Goal: Task Accomplishment & Management: Complete application form

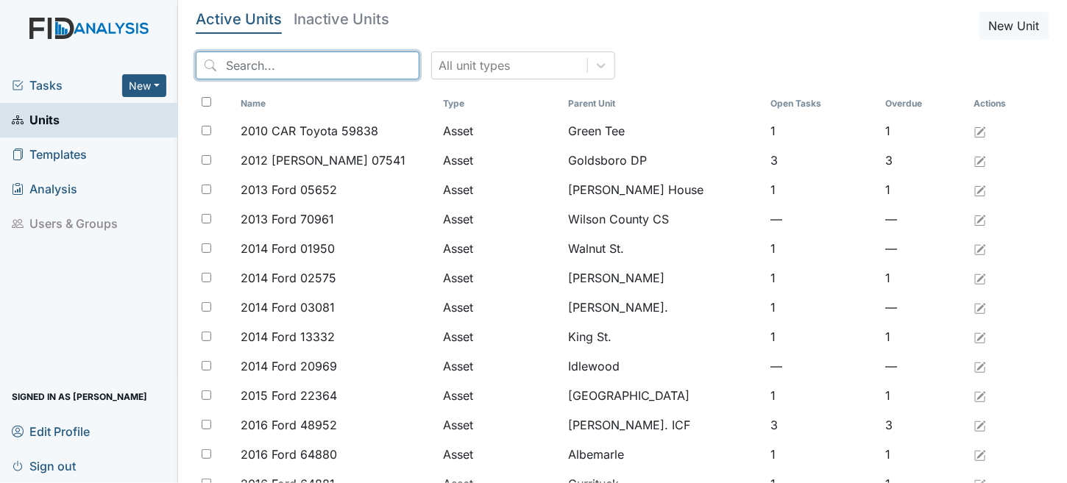
click at [280, 71] on input "search" at bounding box center [308, 65] width 224 height 28
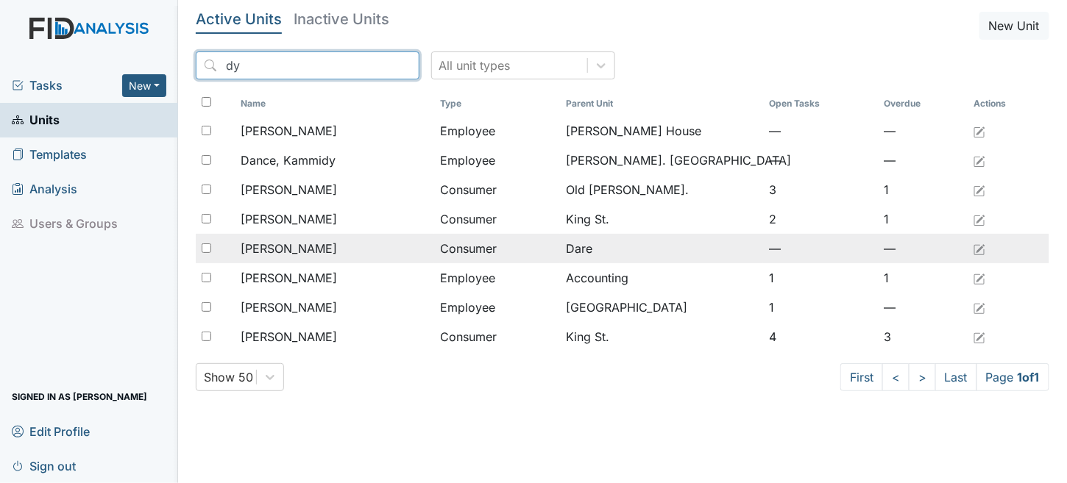
type input "dy"
click at [329, 260] on td "Poyner, Dywayne" at bounding box center [334, 248] width 199 height 29
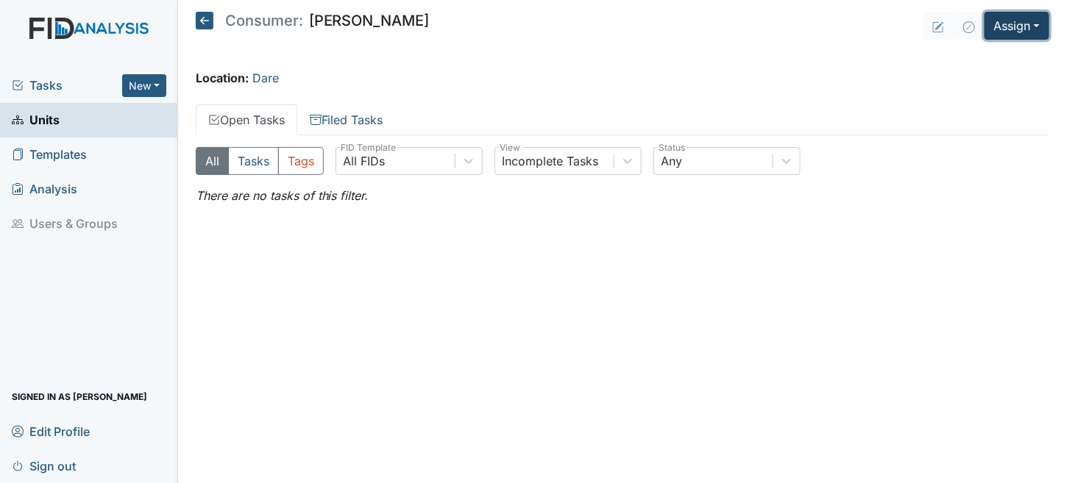
click at [1020, 26] on button "Assign" at bounding box center [1016, 26] width 65 height 28
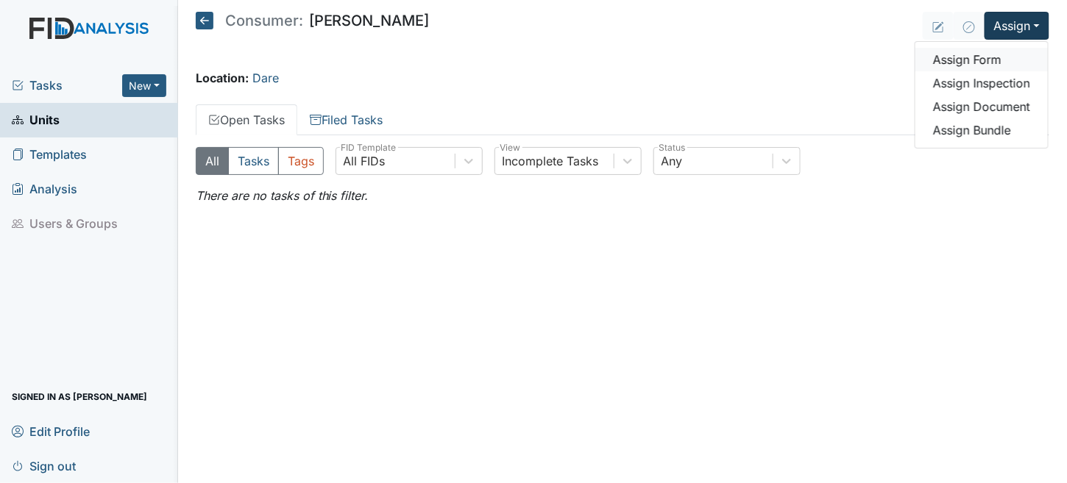
click at [997, 59] on link "Assign Form" at bounding box center [981, 60] width 132 height 24
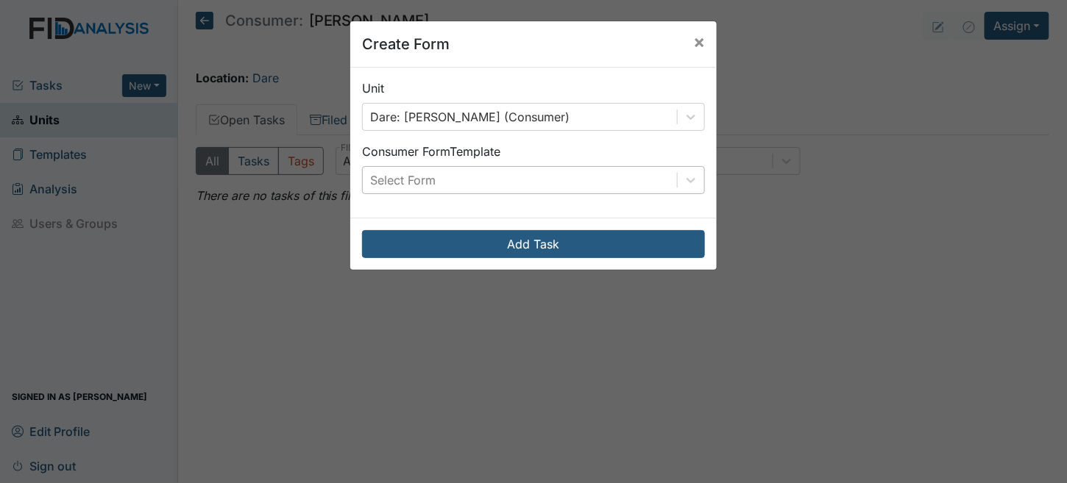
click at [411, 184] on div "Select Form" at bounding box center [402, 180] width 65 height 18
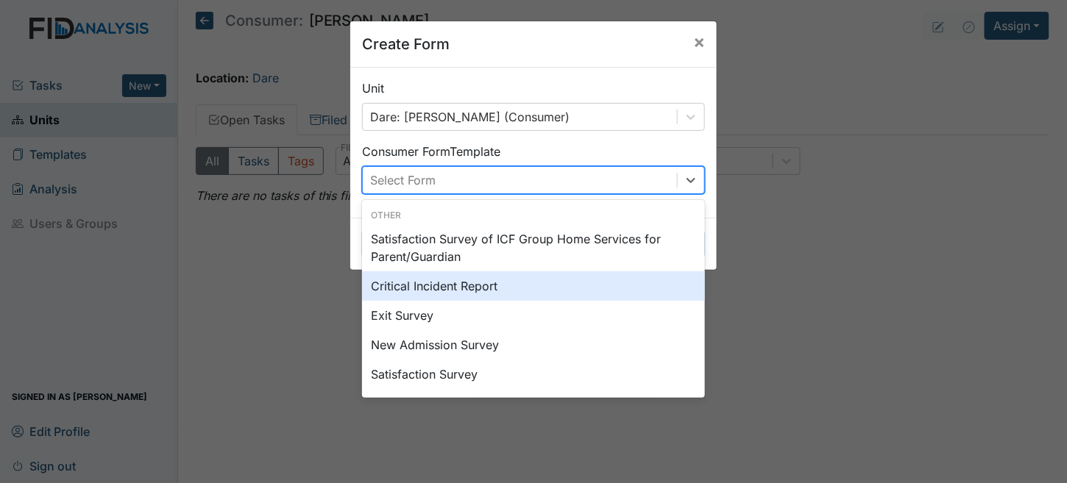
click at [431, 292] on div "Critical Incident Report" at bounding box center [533, 285] width 343 height 29
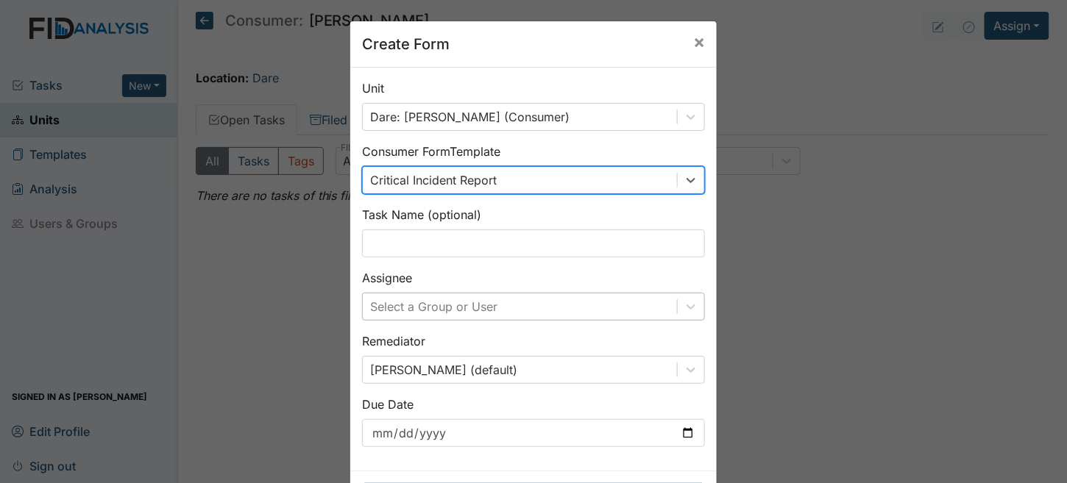
scroll to position [59, 0]
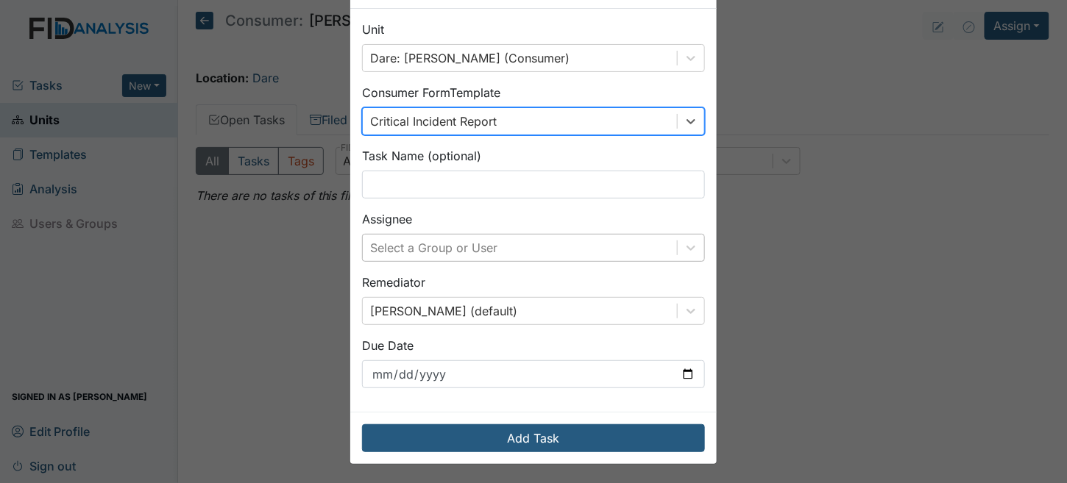
click at [427, 262] on div "Select a Group or User" at bounding box center [533, 248] width 343 height 28
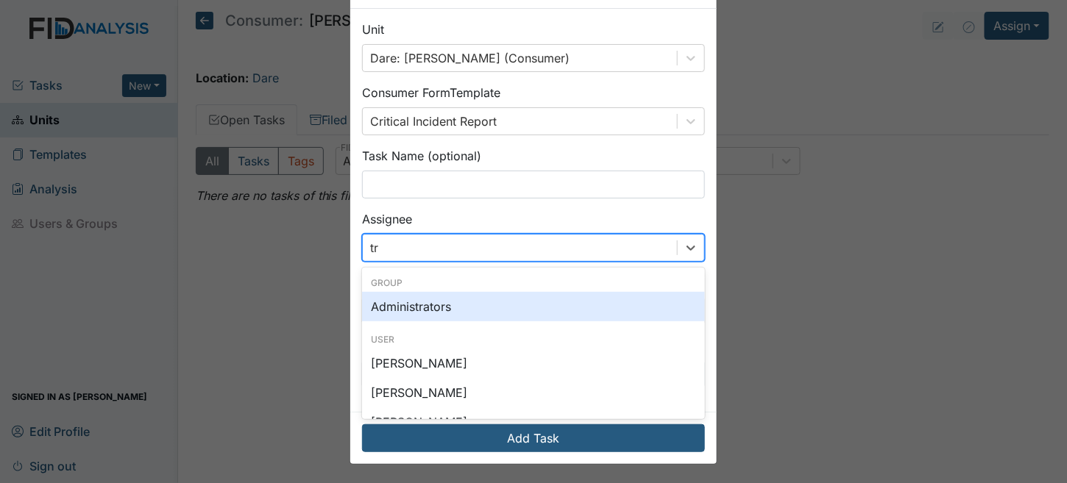
type input "tri"
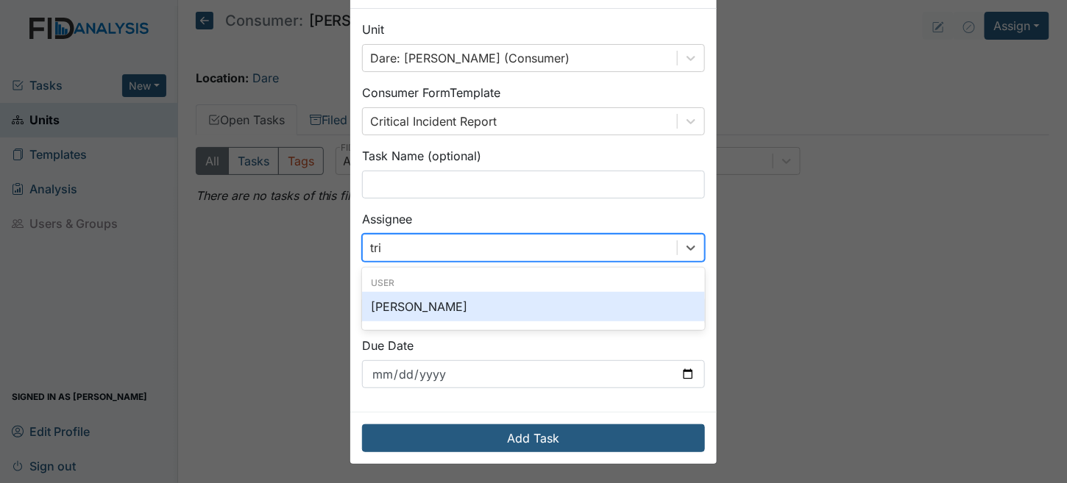
click at [427, 302] on div "[PERSON_NAME]" at bounding box center [533, 306] width 343 height 29
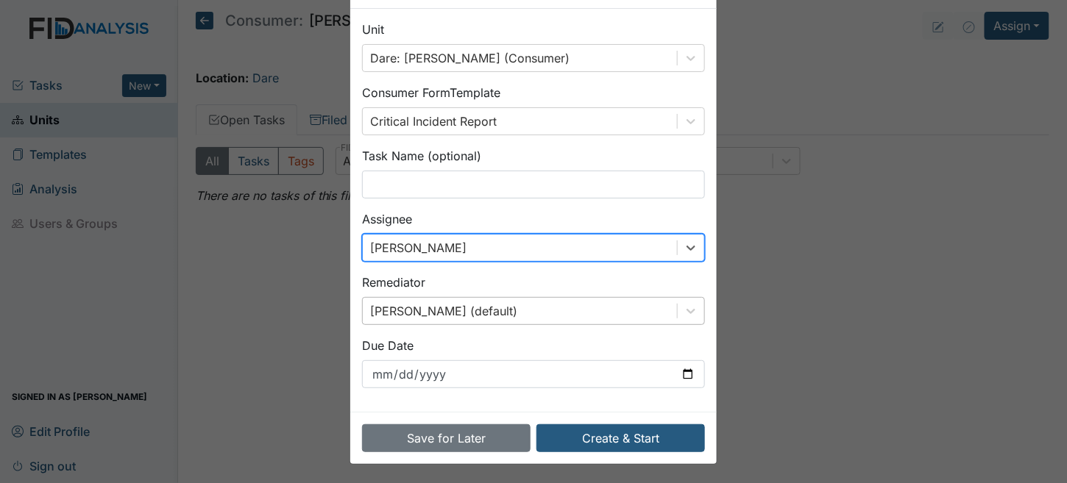
click at [433, 313] on div "Brittney Dunn (default)" at bounding box center [533, 311] width 343 height 28
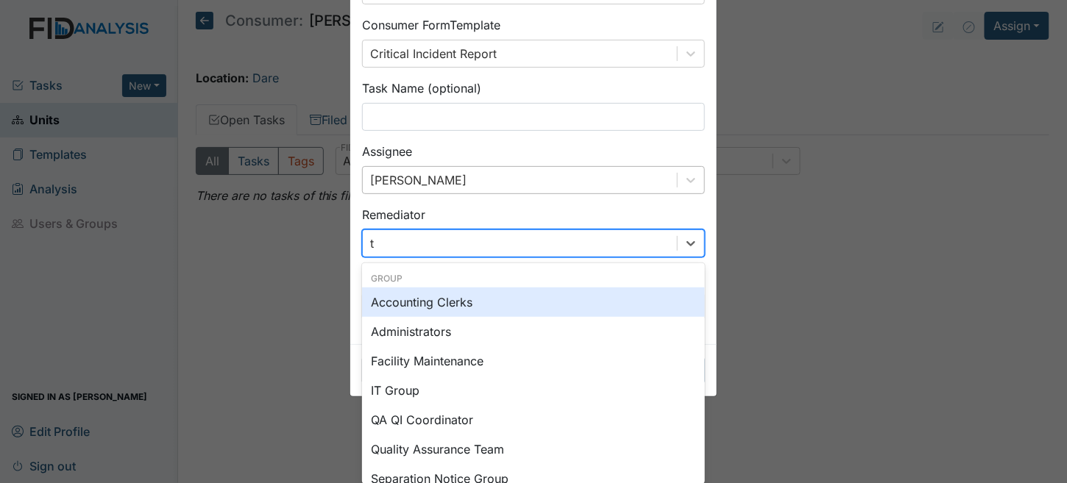
type input "tr"
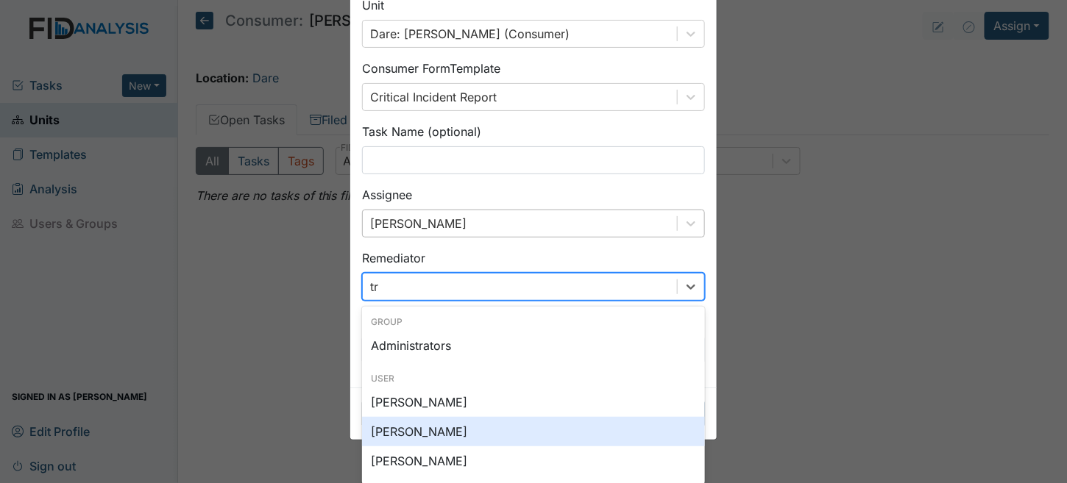
click at [424, 431] on div "[PERSON_NAME]" at bounding box center [533, 431] width 343 height 29
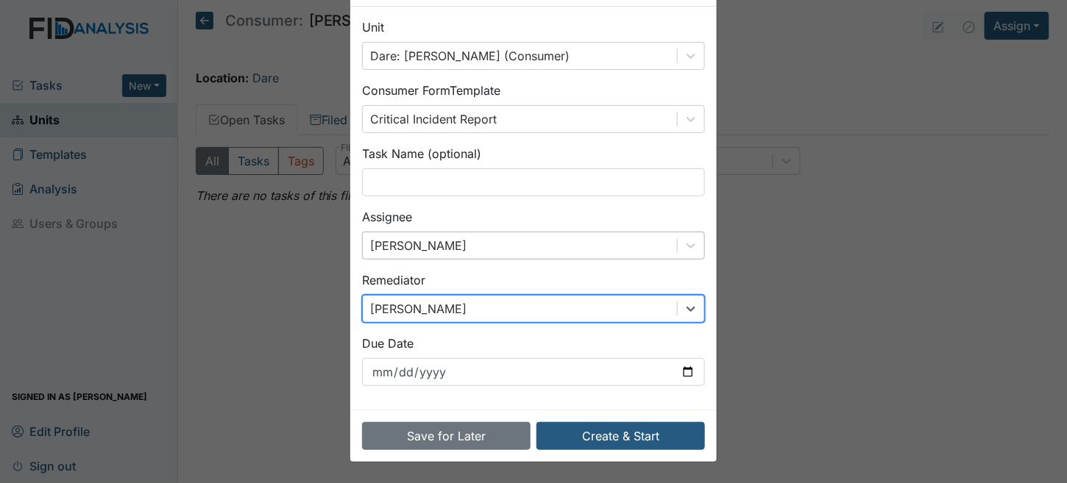
scroll to position [59, 0]
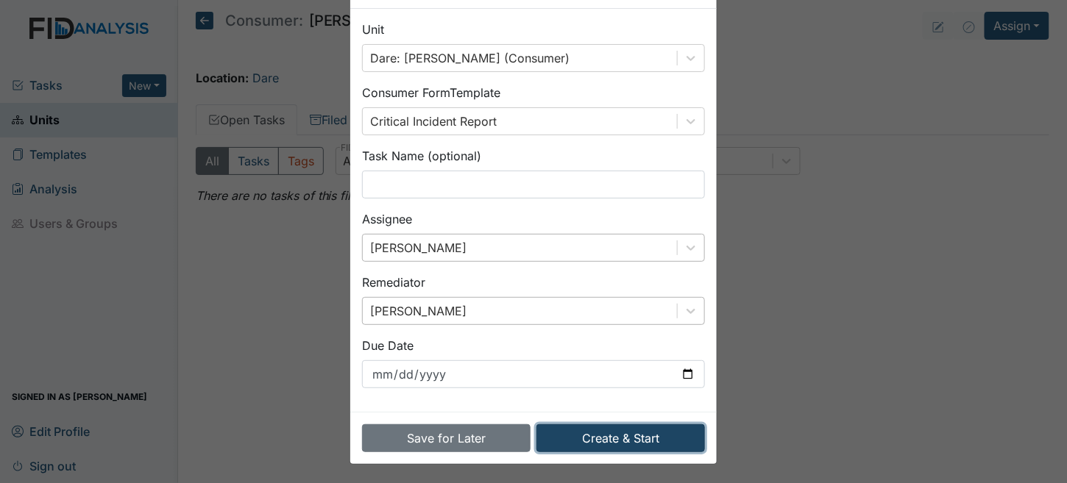
click at [620, 446] on button "Create & Start" at bounding box center [620, 438] width 168 height 28
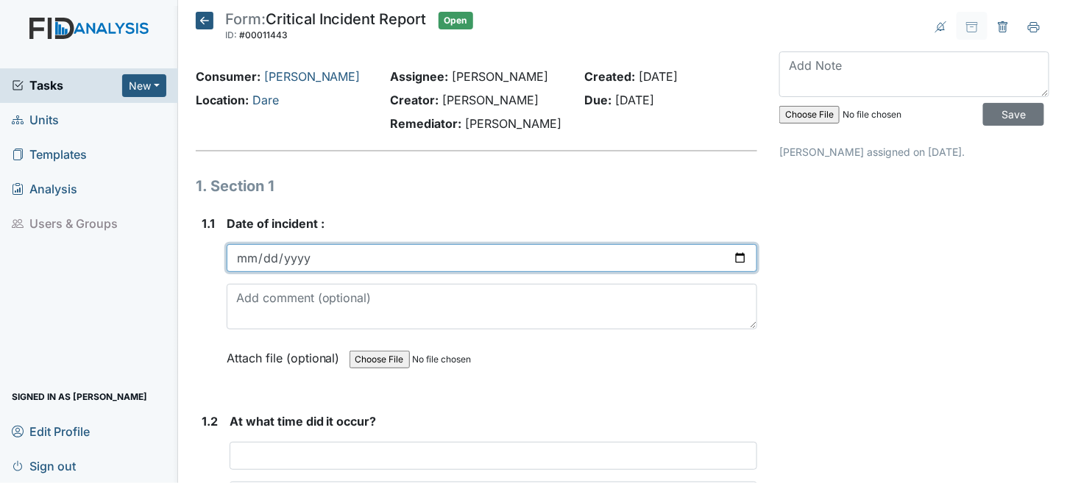
click at [277, 245] on input "date" at bounding box center [492, 258] width 531 height 28
type input "2025-07-28"
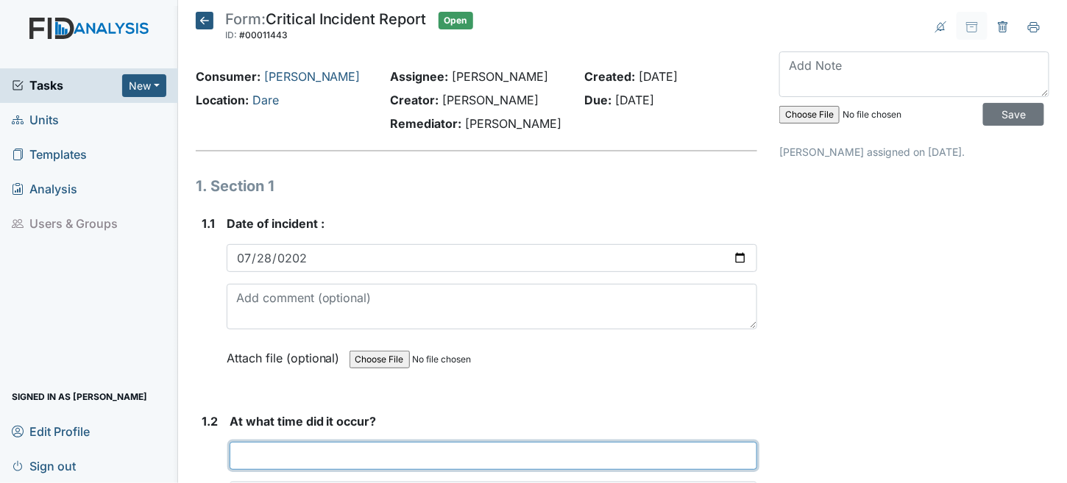
click at [282, 452] on input "text" at bounding box center [493, 456] width 528 height 28
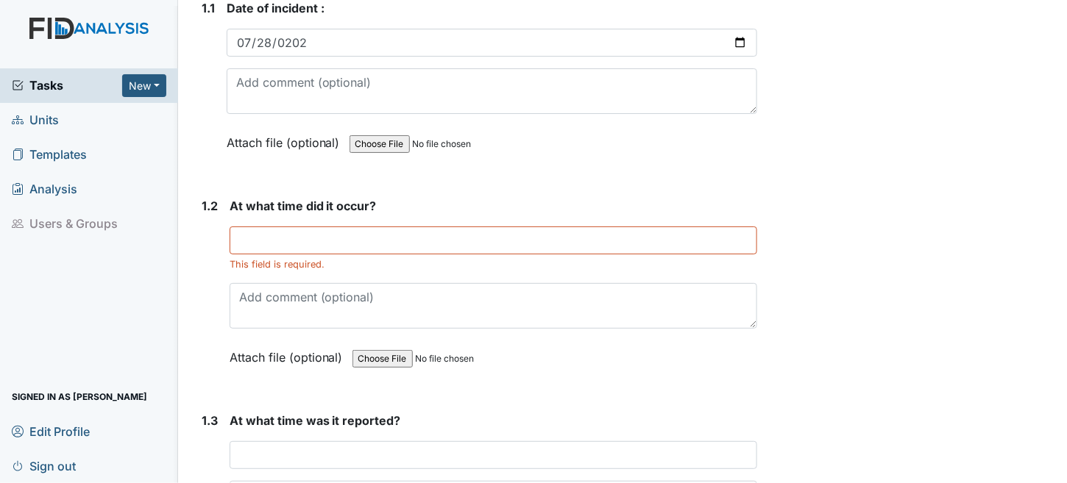
scroll to position [221, 0]
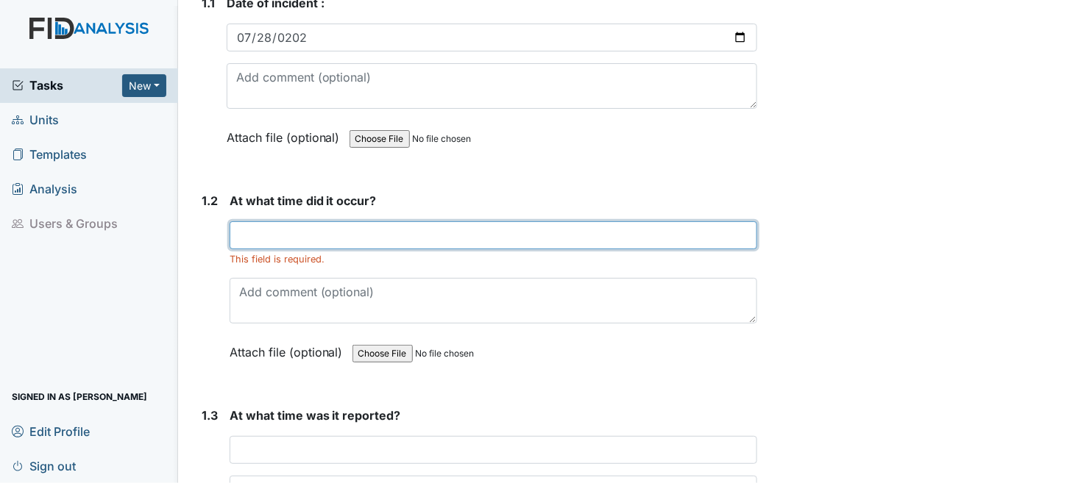
click at [292, 228] on input "text" at bounding box center [493, 235] width 528 height 28
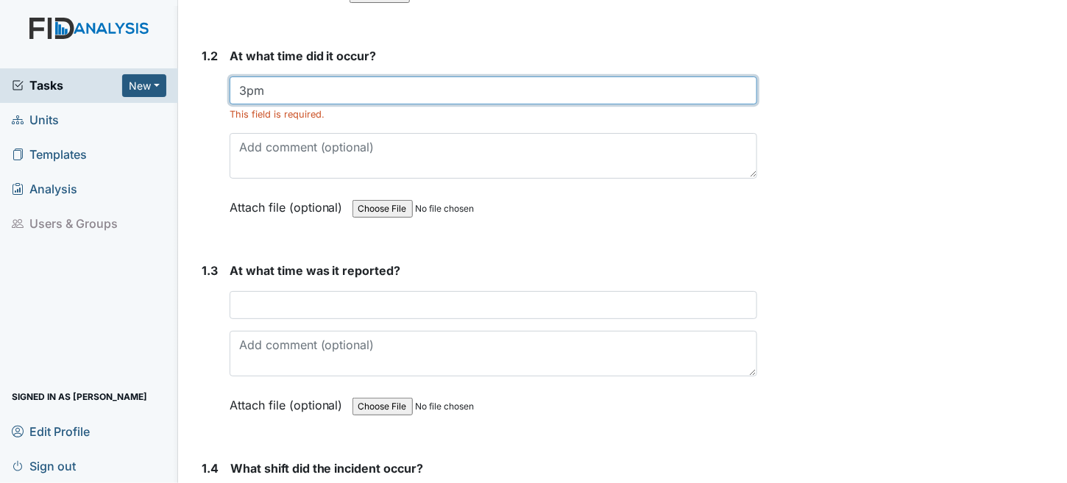
scroll to position [368, 0]
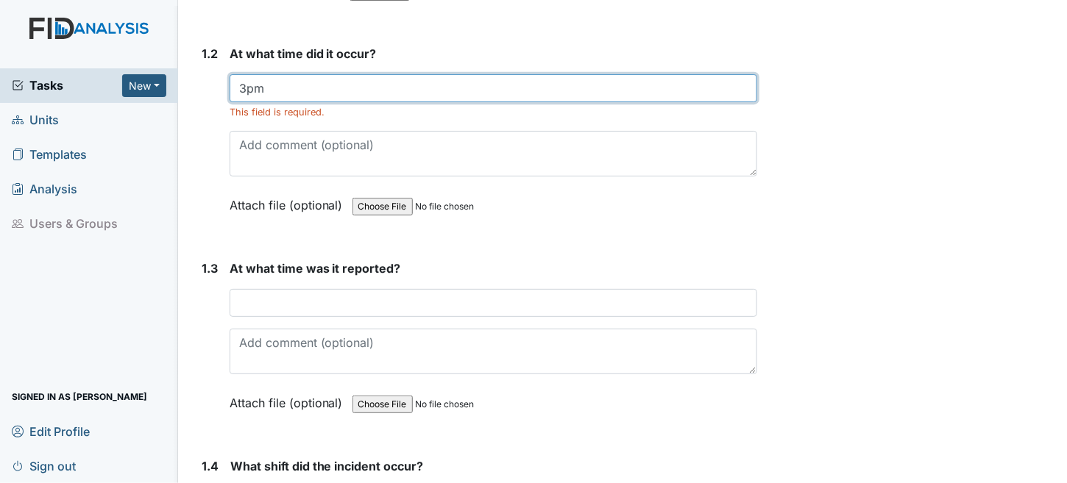
type input "3pm"
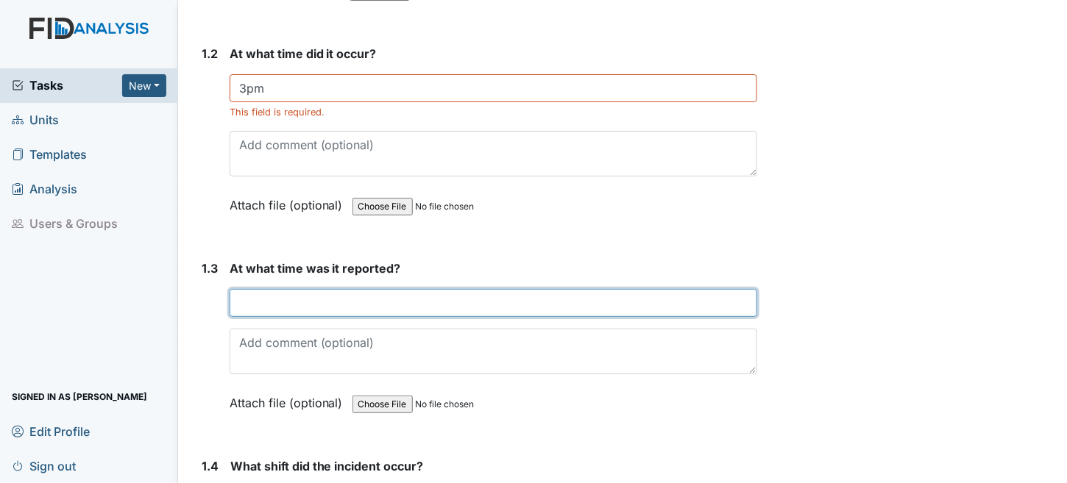
click at [344, 299] on input "text" at bounding box center [493, 303] width 528 height 28
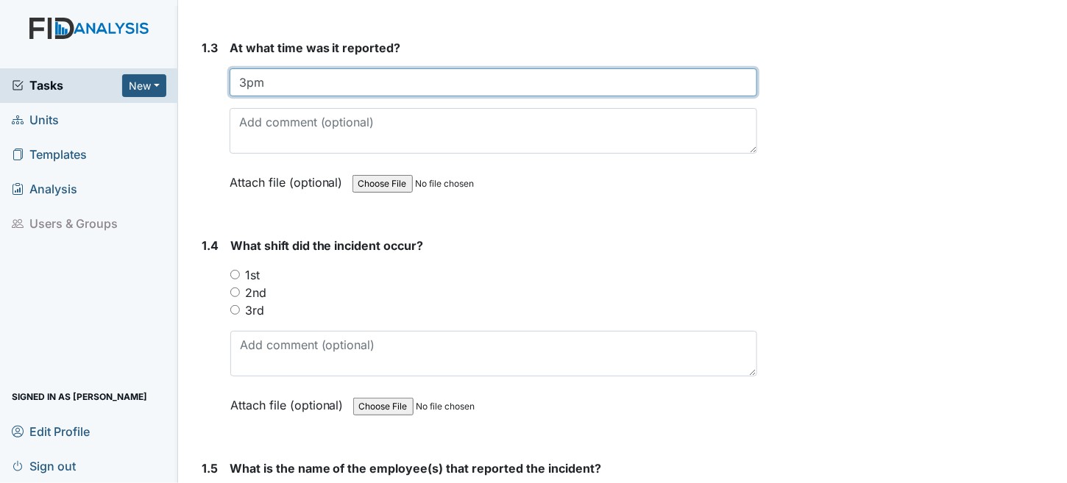
scroll to position [662, 0]
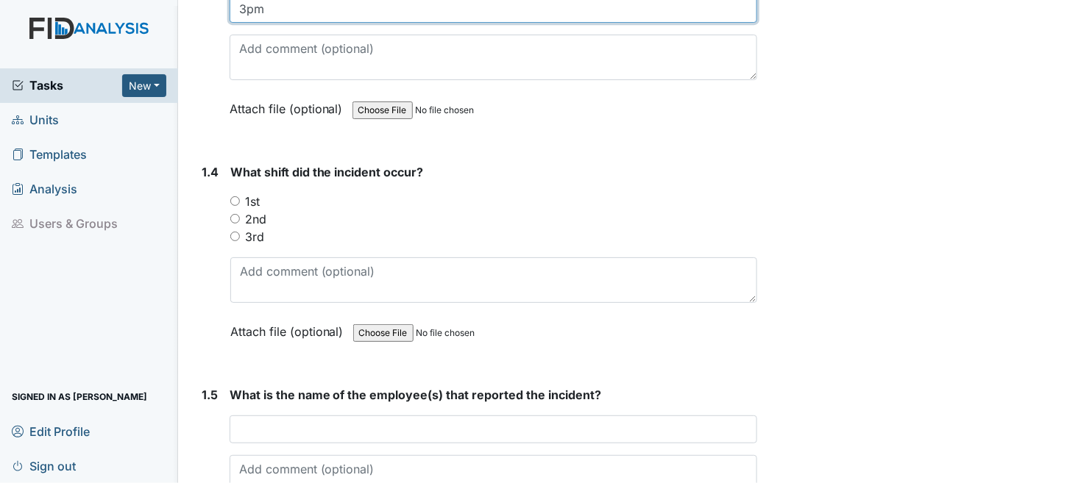
type input "3pm"
click at [232, 214] on input "2nd" at bounding box center [235, 219] width 10 height 10
radio input "true"
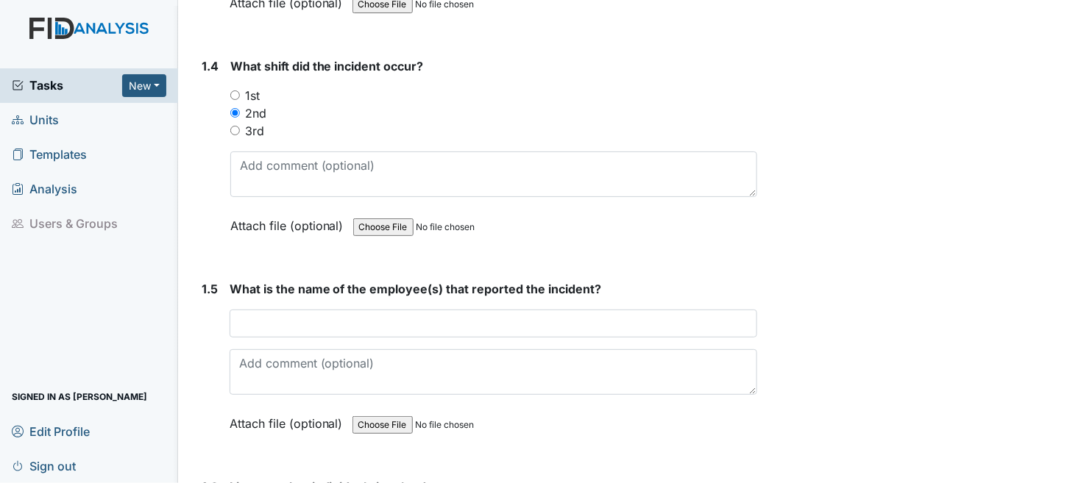
scroll to position [956, 0]
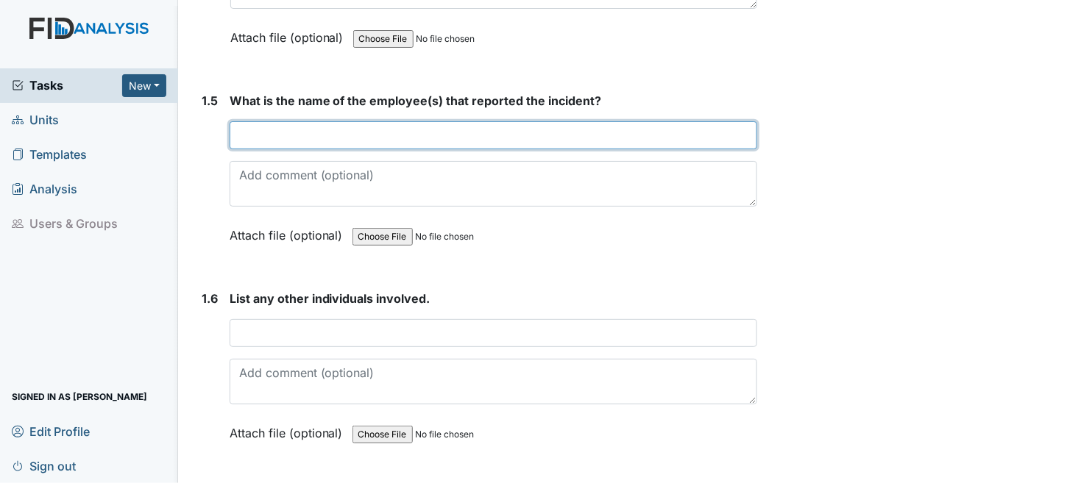
click at [332, 140] on input "text" at bounding box center [493, 135] width 528 height 28
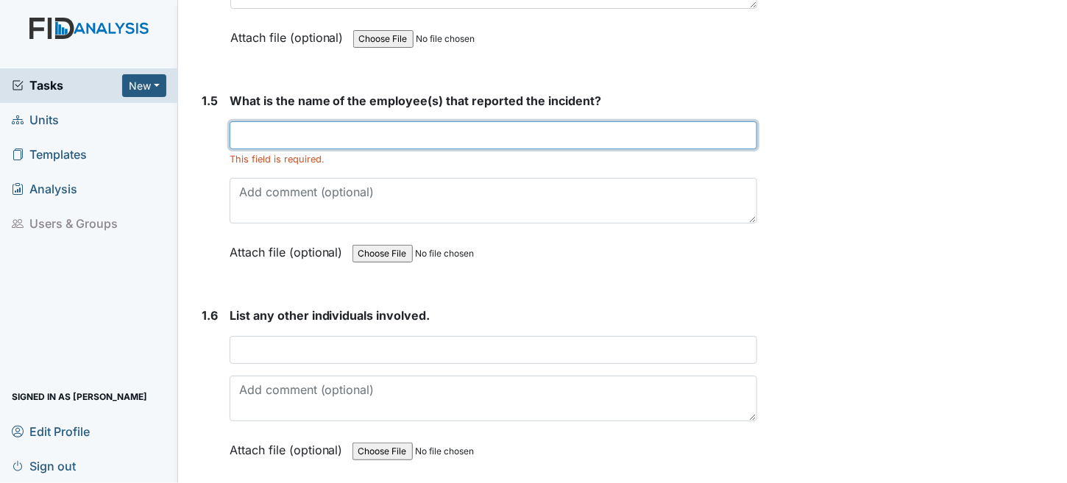
click at [271, 132] on input "text" at bounding box center [493, 135] width 528 height 28
type input "[PERSON_NAME]"
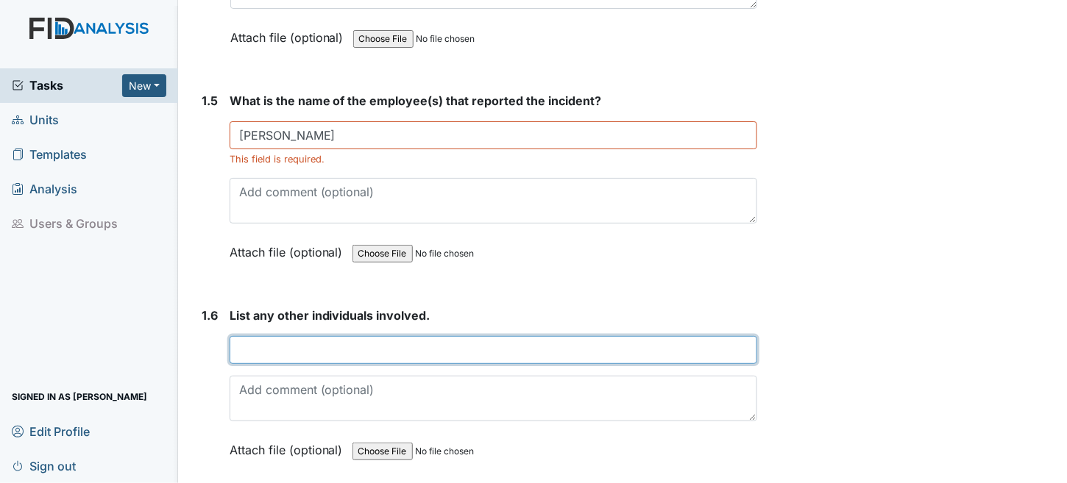
click at [435, 341] on input "text" at bounding box center [493, 350] width 528 height 28
type input "RM"
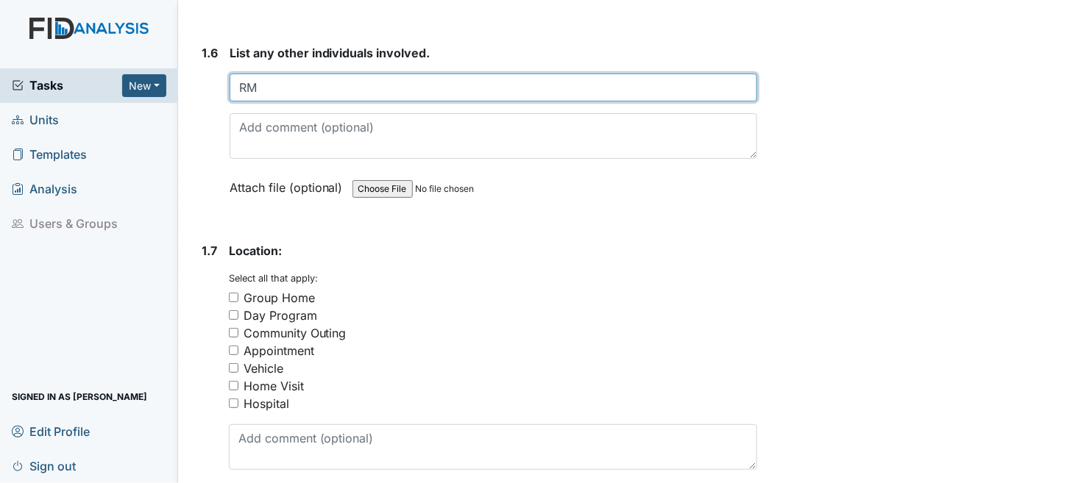
scroll to position [1250, 0]
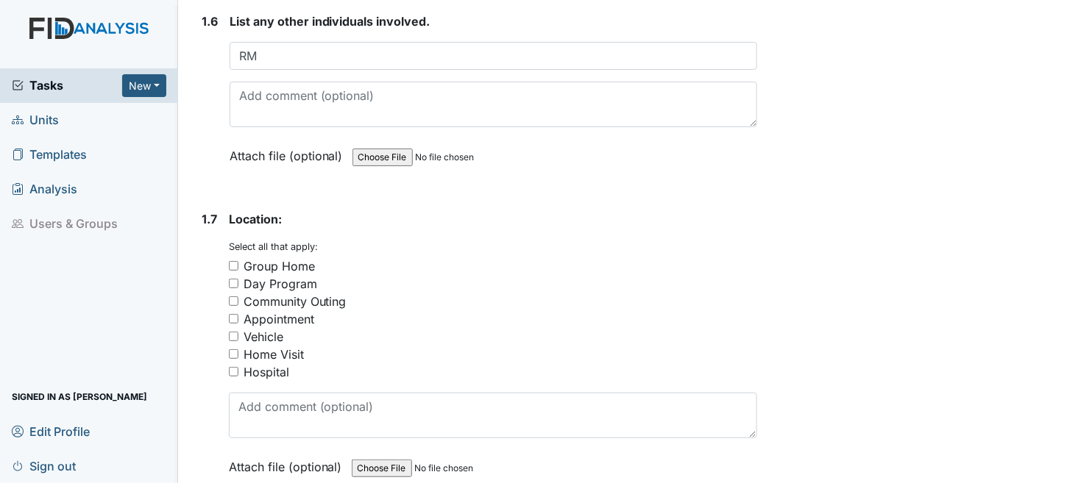
click at [230, 296] on input "Community Outing" at bounding box center [234, 301] width 10 height 10
checkbox input "true"
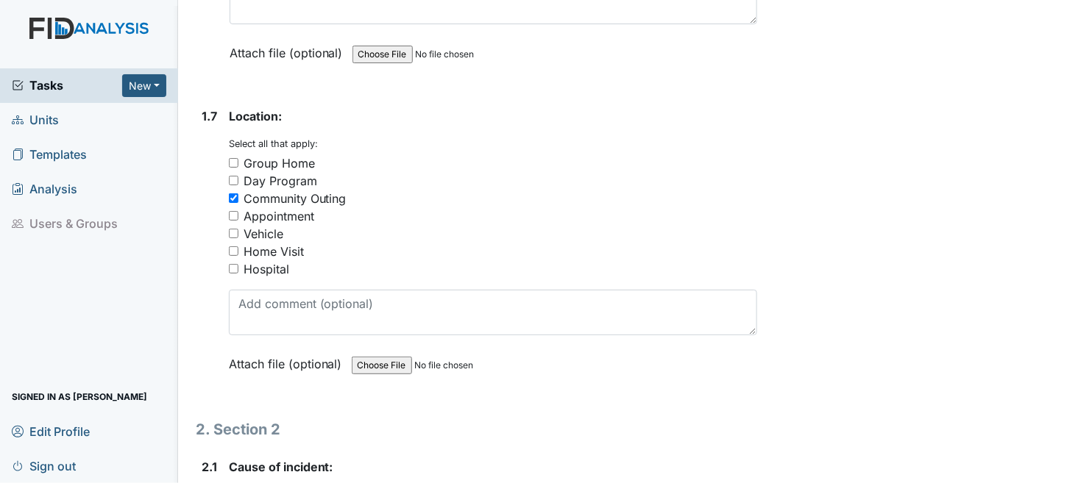
scroll to position [1471, 0]
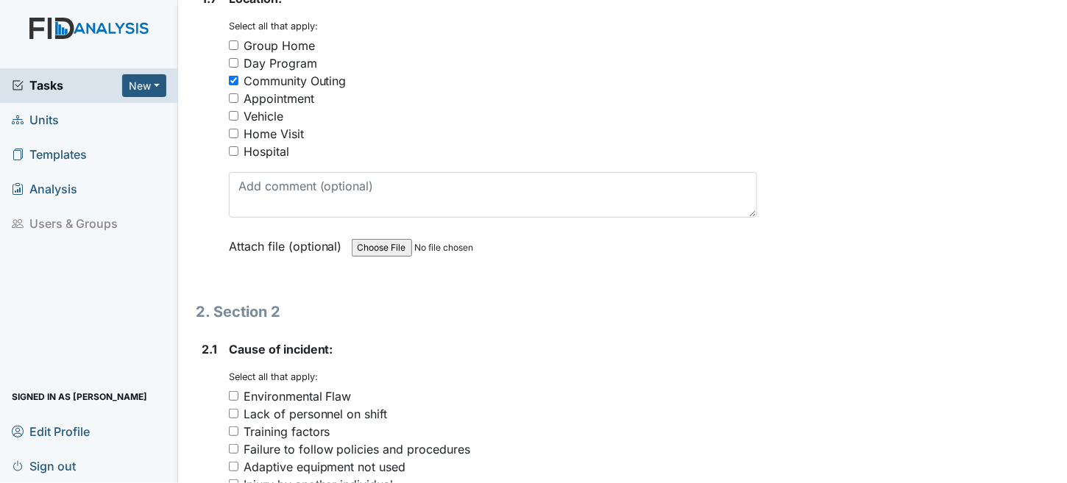
click at [255, 109] on div "Vehicle" at bounding box center [263, 116] width 40 height 18
click at [238, 111] on input "Vehicle" at bounding box center [234, 116] width 10 height 10
checkbox input "true"
click at [235, 69] on div "You must select one or more of the below options. Select all that apply: Group …" at bounding box center [493, 89] width 529 height 141
click at [235, 76] on input "Community Outing" at bounding box center [234, 81] width 10 height 10
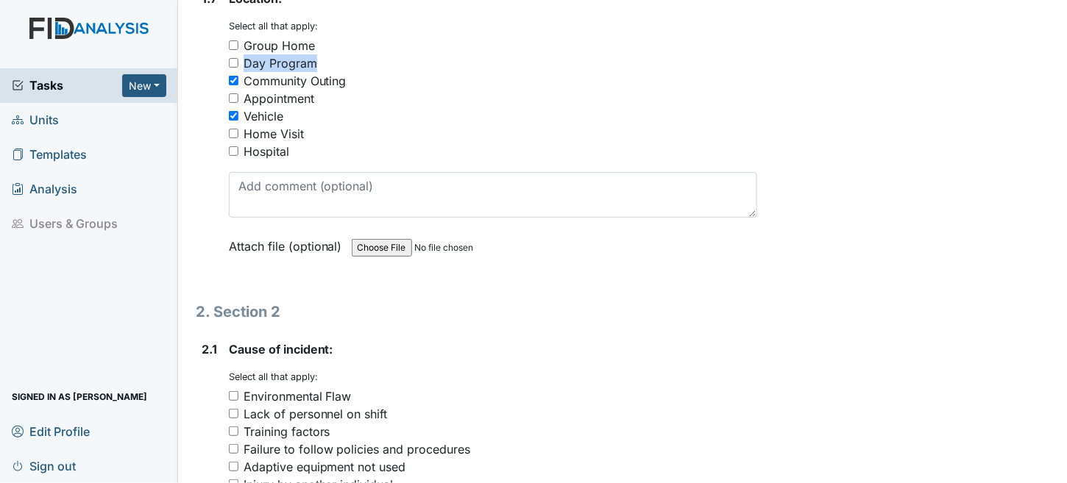
checkbox input "false"
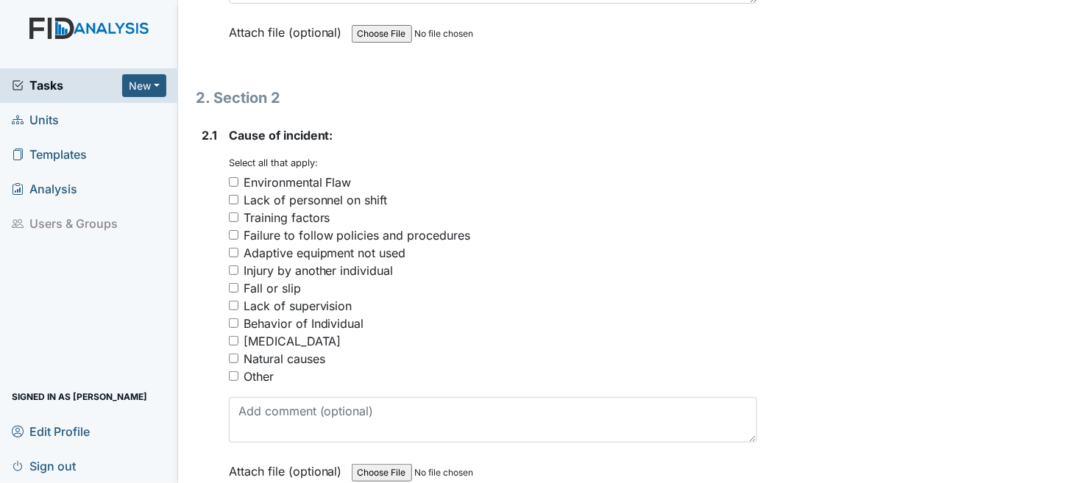
scroll to position [1692, 0]
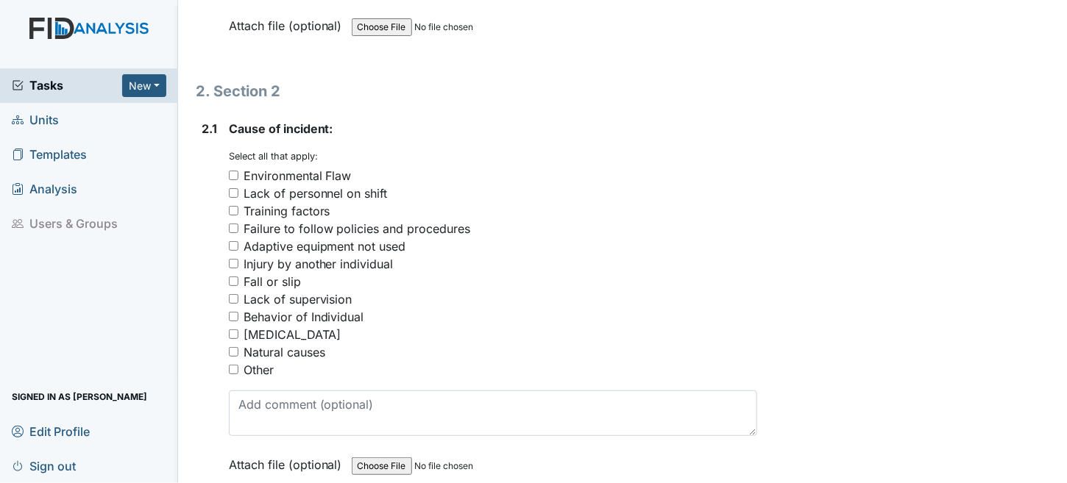
click at [258, 310] on div "Behavior of Individual" at bounding box center [303, 317] width 121 height 18
click at [238, 312] on input "Behavior of Individual" at bounding box center [234, 317] width 10 height 10
checkbox input "true"
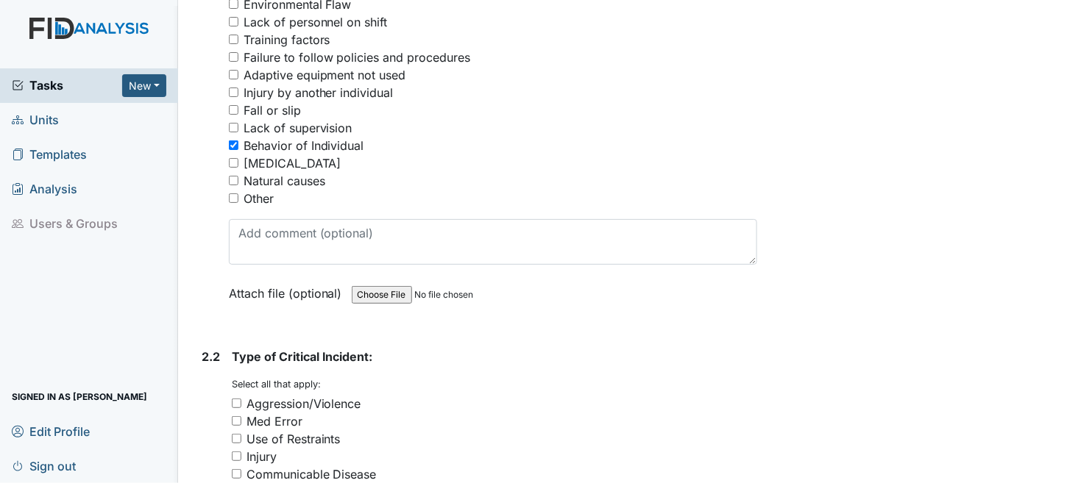
scroll to position [1839, 0]
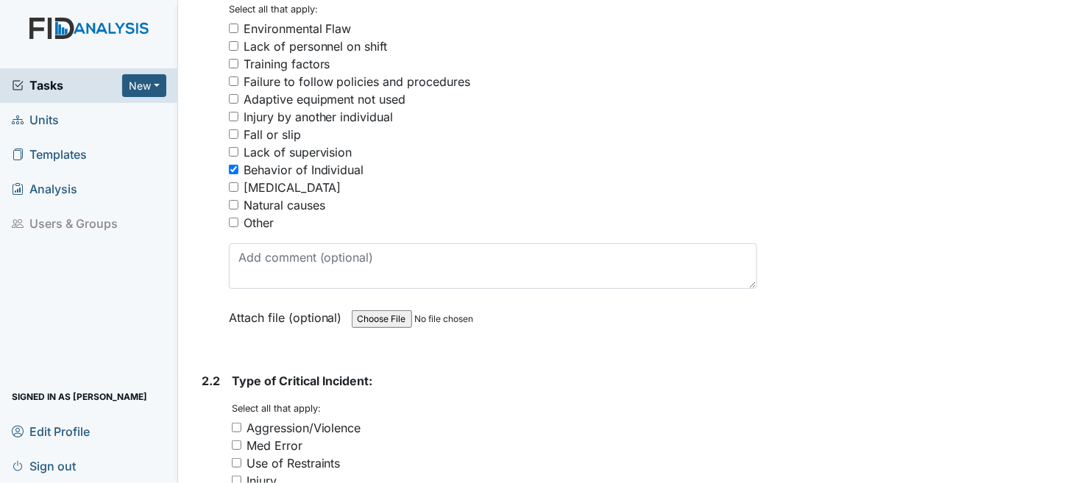
click at [236, 112] on input "Injury by another individual" at bounding box center [234, 117] width 10 height 10
checkbox input "true"
click at [232, 165] on input "Behavior of Individual" at bounding box center [234, 170] width 10 height 10
checkbox input "false"
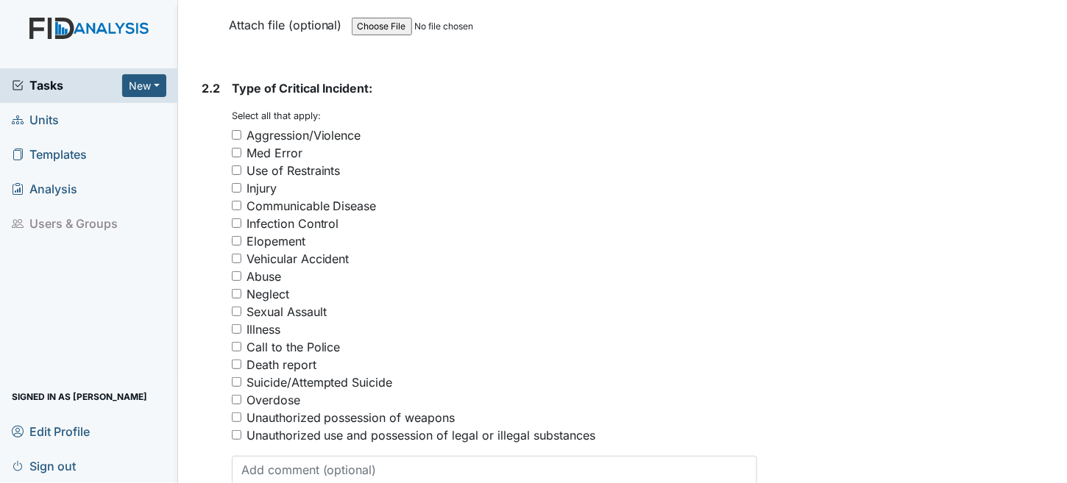
scroll to position [2133, 0]
click at [339, 125] on div "Aggression/Violence" at bounding box center [303, 134] width 115 height 18
click at [241, 129] on input "Aggression/Violence" at bounding box center [237, 134] width 10 height 10
checkbox input "true"
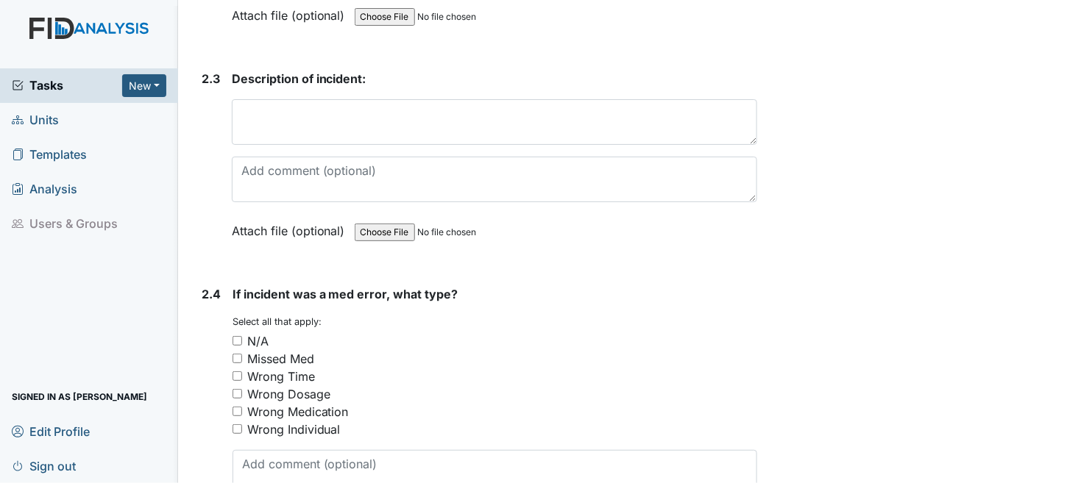
scroll to position [2648, 0]
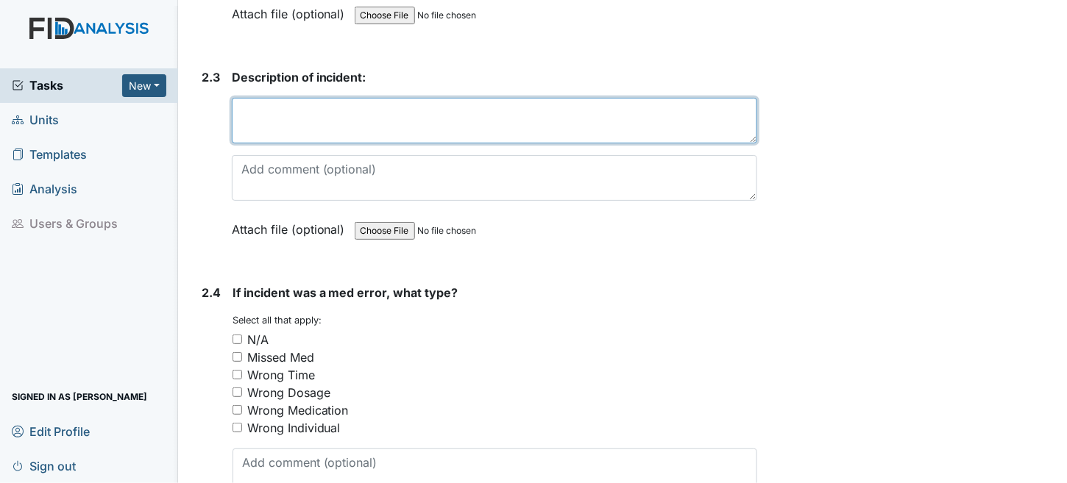
click at [318, 104] on textarea at bounding box center [495, 121] width 526 height 46
type textarea "D"
drag, startPoint x: 565, startPoint y: 105, endPoint x: 319, endPoint y: 95, distance: 246.6
click at [319, 98] on textarea "Dywayne was on the van waiting for housemate to get" at bounding box center [495, 121] width 526 height 46
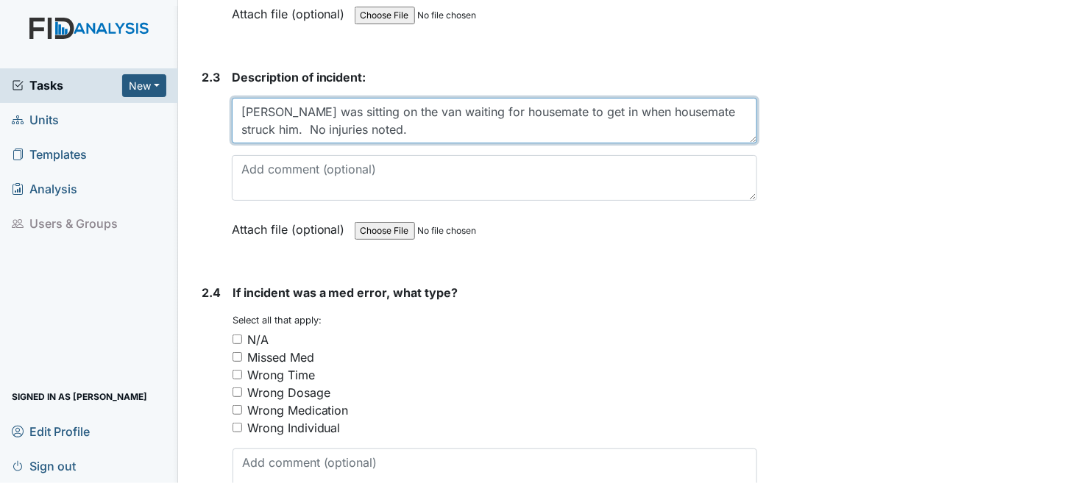
type textarea "Dywayne was sitting on the van waiting for housemate to get in when housemate s…"
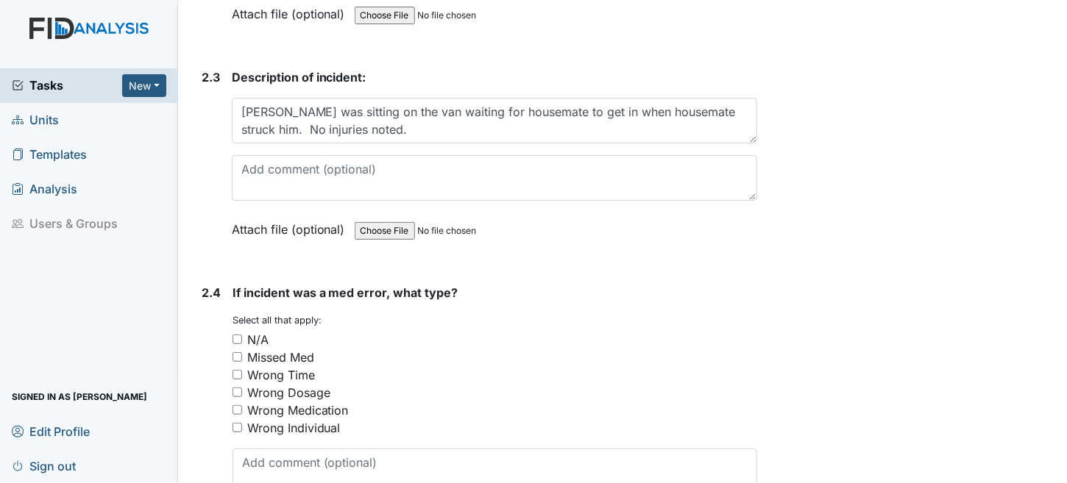
click at [238, 335] on input "N/A" at bounding box center [237, 340] width 10 height 10
checkbox input "true"
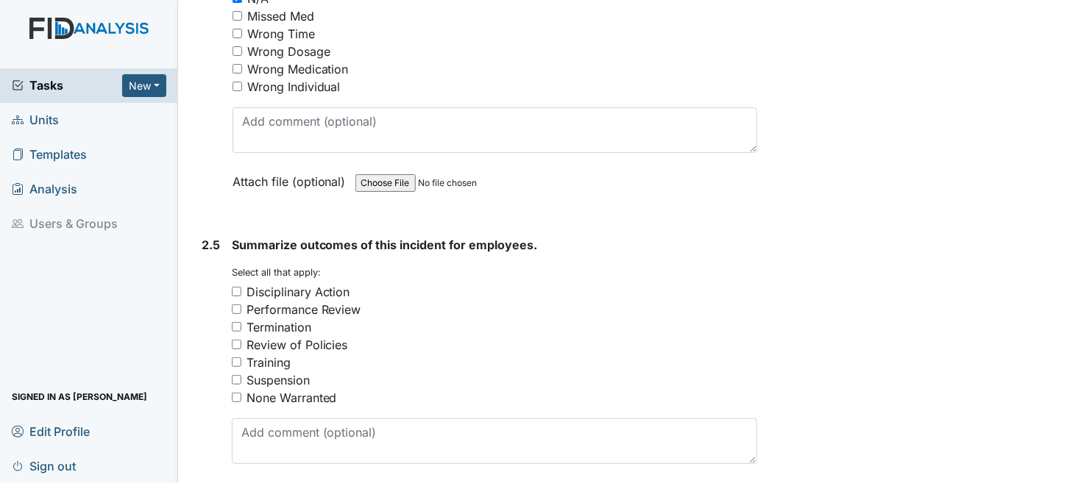
scroll to position [3016, 0]
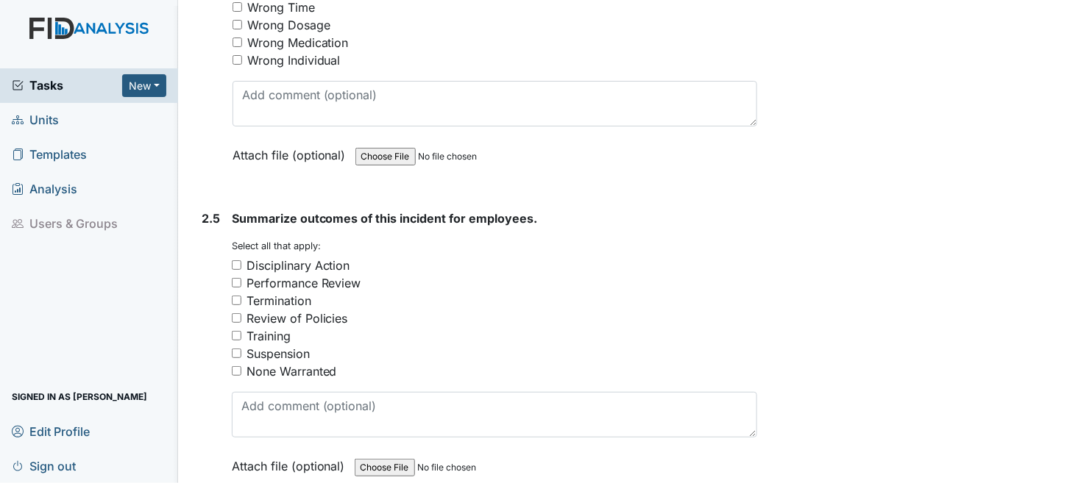
click at [235, 366] on input "None Warranted" at bounding box center [237, 371] width 10 height 10
checkbox input "true"
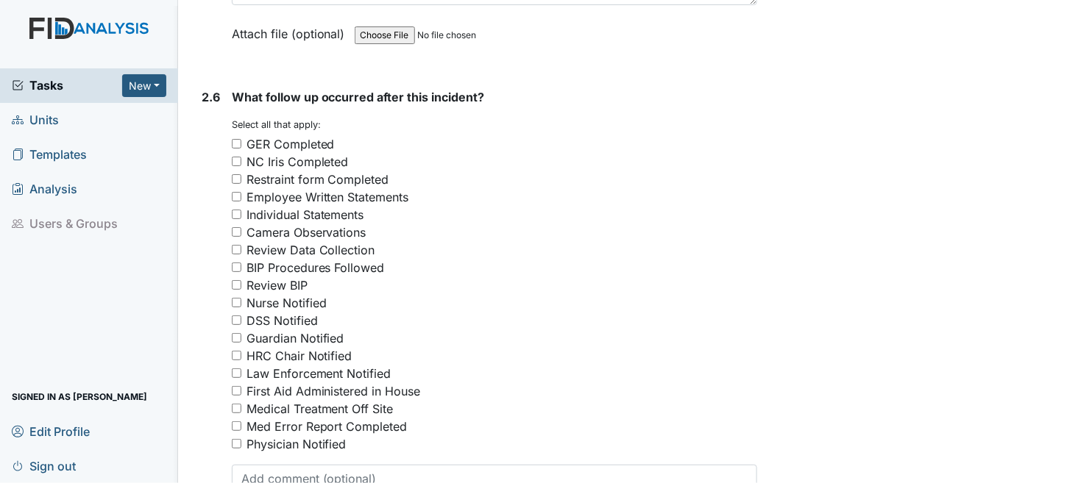
scroll to position [3457, 0]
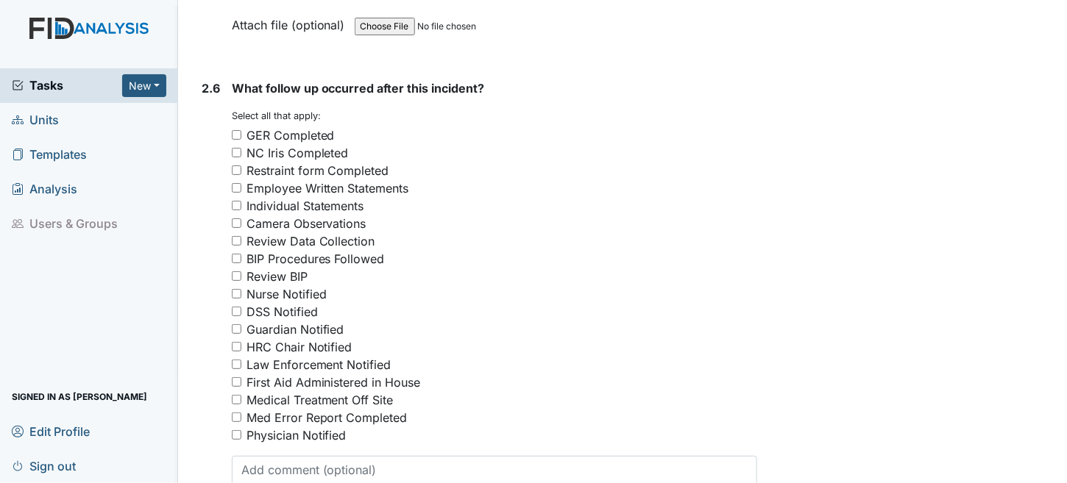
click at [233, 130] on input "GER Completed" at bounding box center [237, 135] width 10 height 10
checkbox input "true"
click at [238, 324] on input "Guardian Notified" at bounding box center [237, 329] width 10 height 10
checkbox input "true"
click at [235, 289] on input "Nurse Notified" at bounding box center [237, 294] width 10 height 10
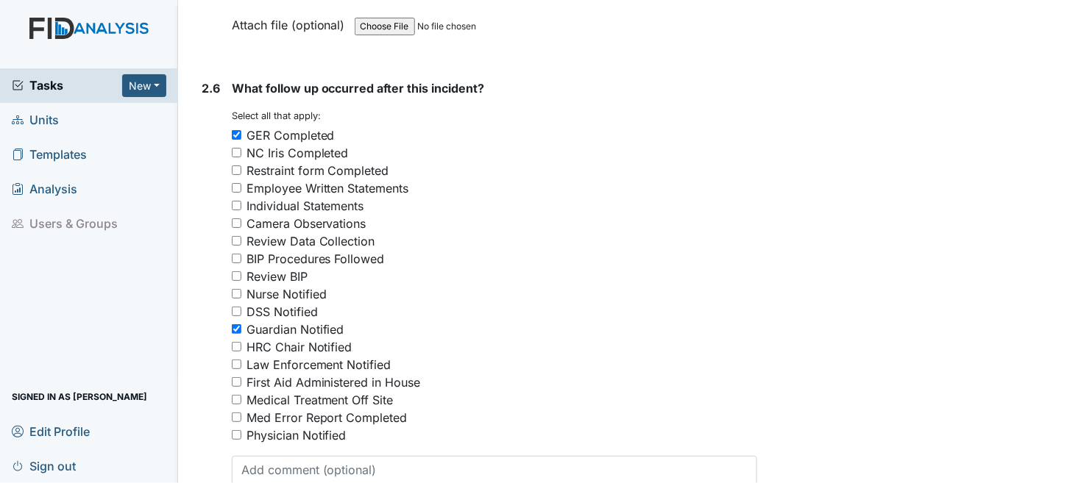
checkbox input "true"
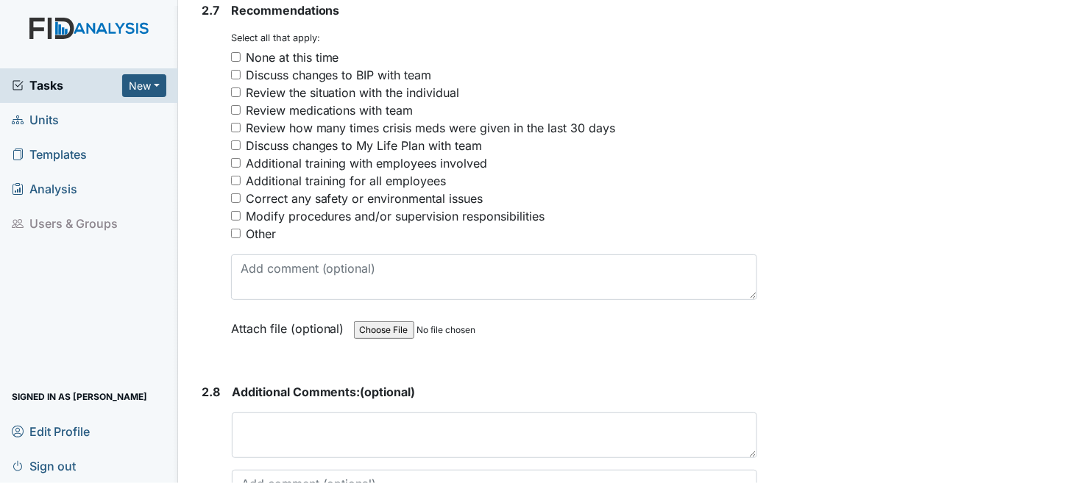
scroll to position [4046, 0]
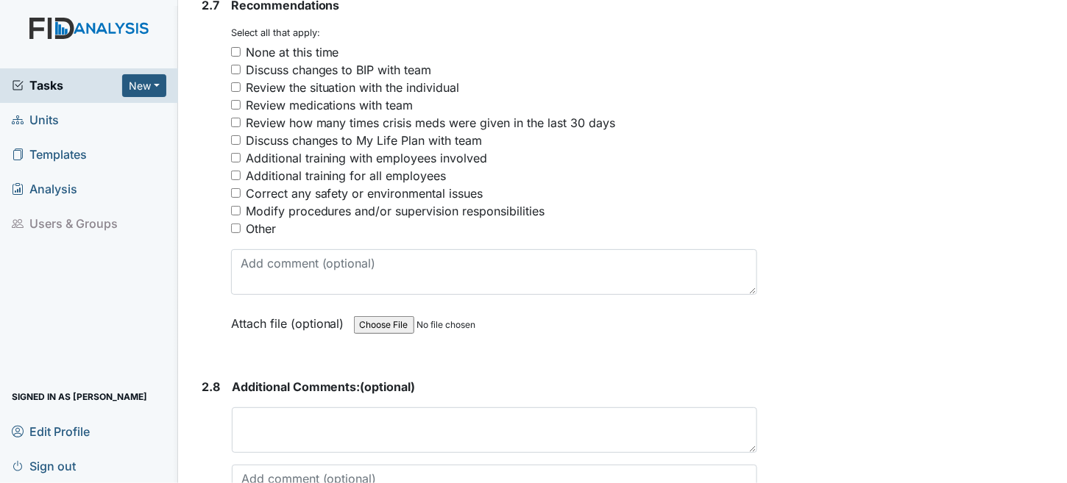
click at [232, 47] on input "None at this time" at bounding box center [236, 52] width 10 height 10
checkbox input "true"
click at [234, 188] on input "Correct any safety or environmental issues" at bounding box center [236, 193] width 10 height 10
checkbox input "true"
click at [242, 43] on div "None at this time" at bounding box center [494, 52] width 527 height 18
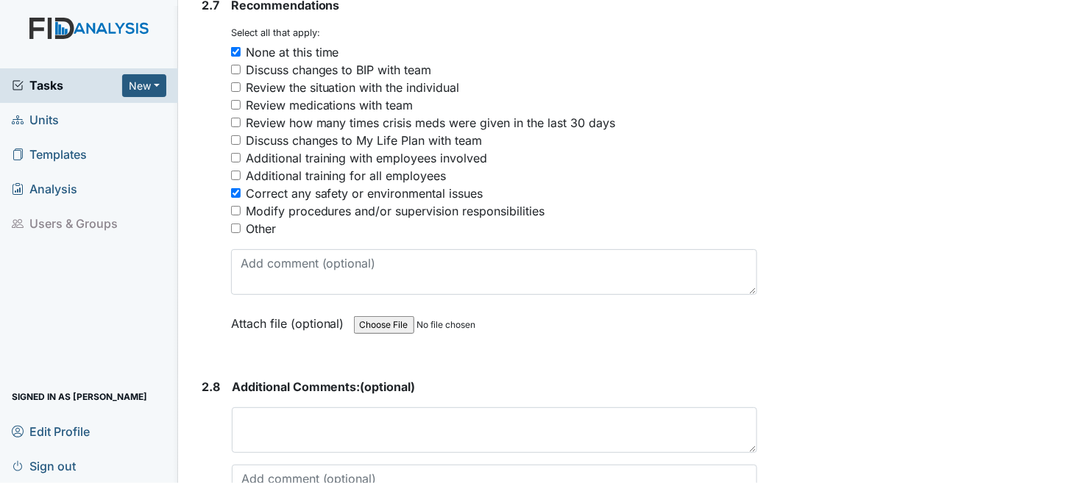
click at [233, 47] on input "None at this time" at bounding box center [236, 52] width 10 height 10
checkbox input "false"
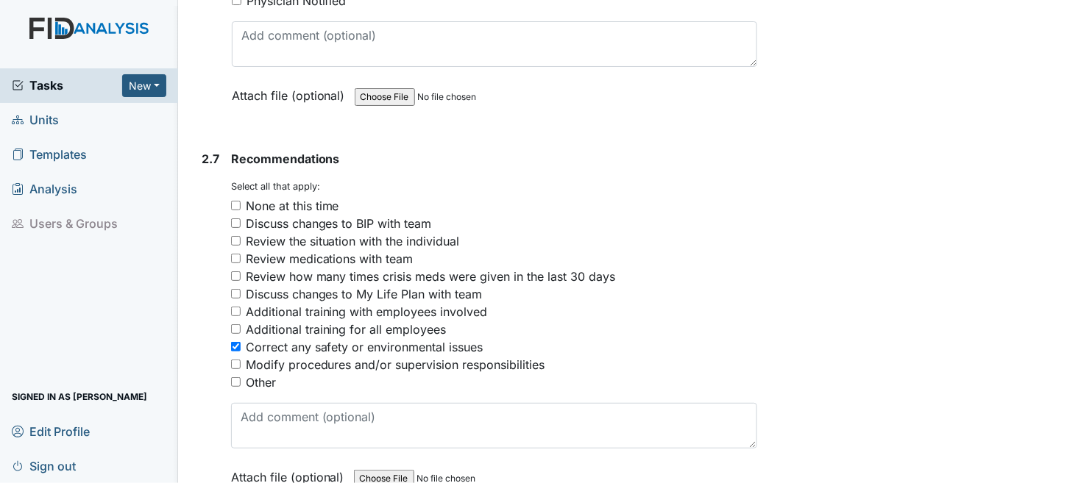
scroll to position [3882, 0]
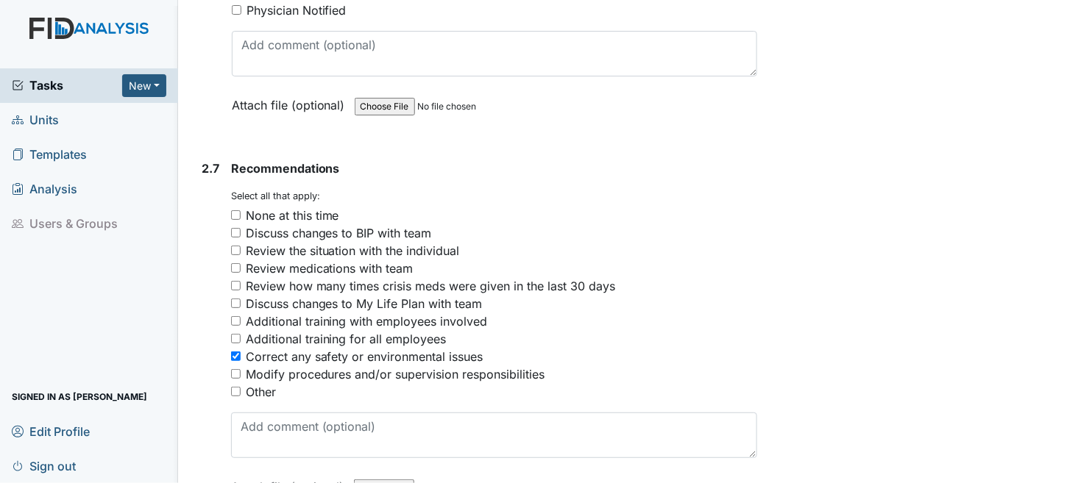
click at [232, 352] on input "Correct any safety or environmental issues" at bounding box center [236, 357] width 10 height 10
checkbox input "false"
click at [232, 210] on input "None at this time" at bounding box center [236, 215] width 10 height 10
checkbox input "true"
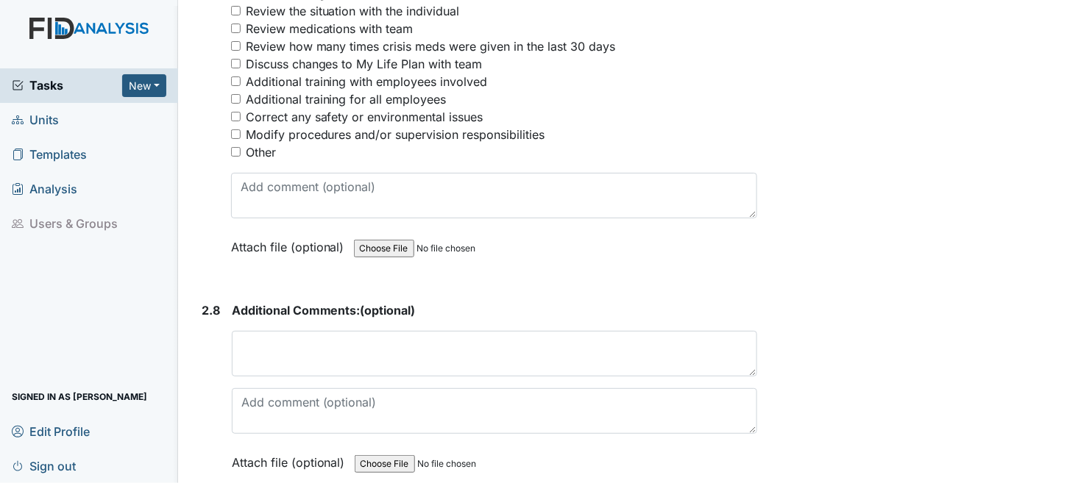
scroll to position [4177, 0]
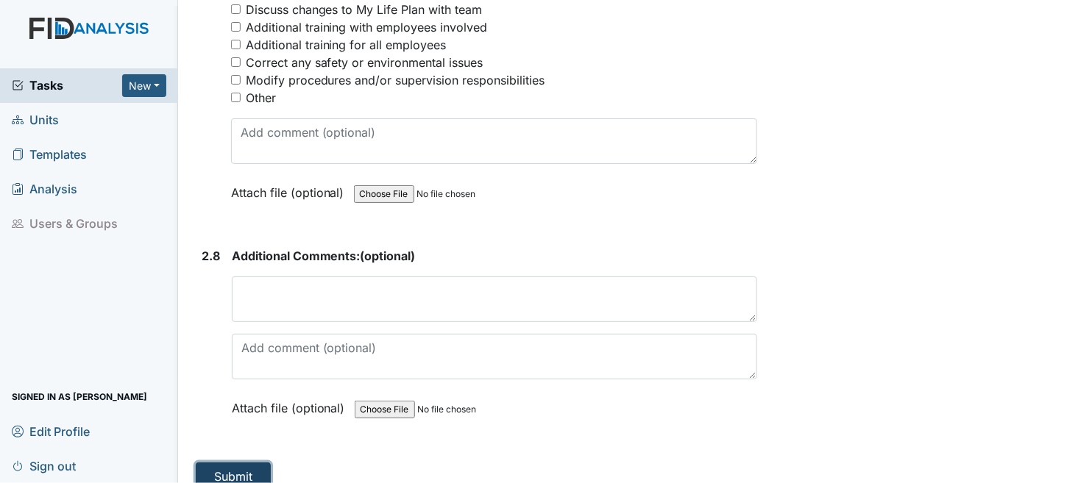
click at [227, 463] on button "Submit" at bounding box center [233, 477] width 75 height 28
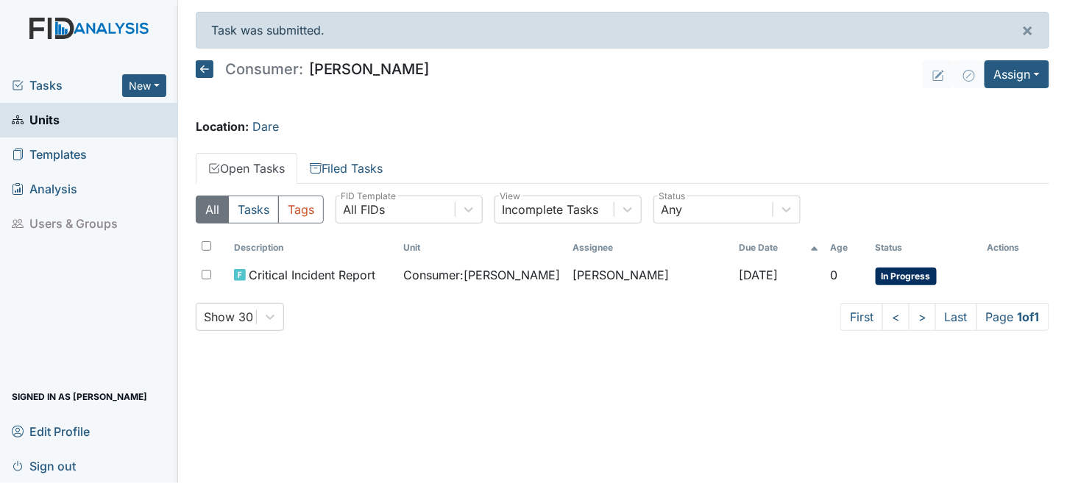
drag, startPoint x: 61, startPoint y: 119, endPoint x: 56, endPoint y: 125, distance: 7.8
click at [60, 120] on link "Units" at bounding box center [89, 120] width 178 height 35
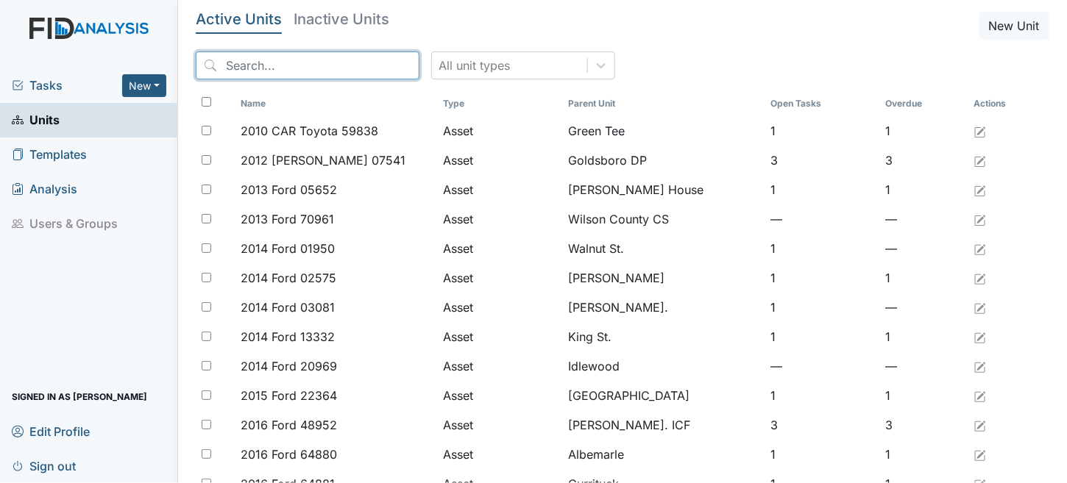
click at [289, 60] on input "search" at bounding box center [308, 65] width 224 height 28
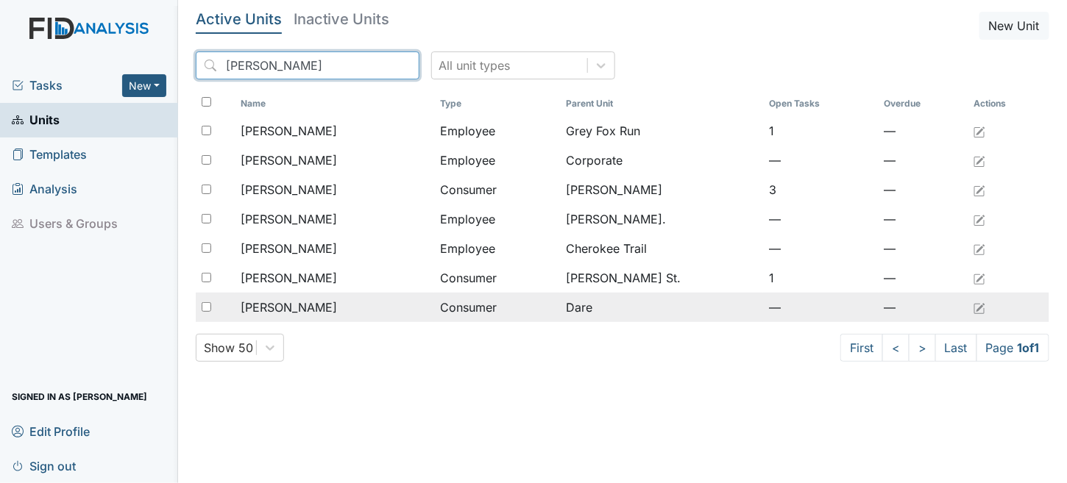
type input "[PERSON_NAME]"
click at [354, 302] on div "Michael, Ryan" at bounding box center [335, 308] width 188 height 18
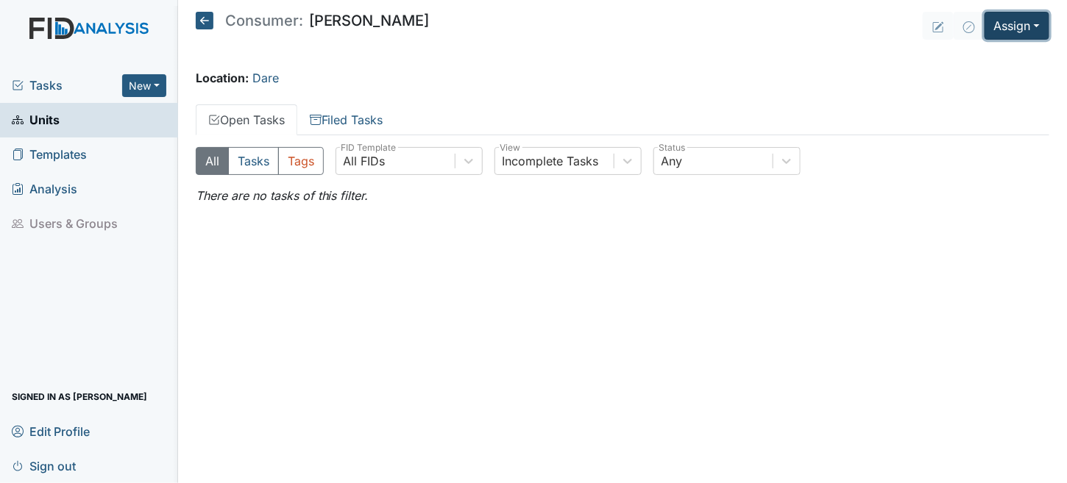
click at [1014, 21] on button "Assign" at bounding box center [1016, 26] width 65 height 28
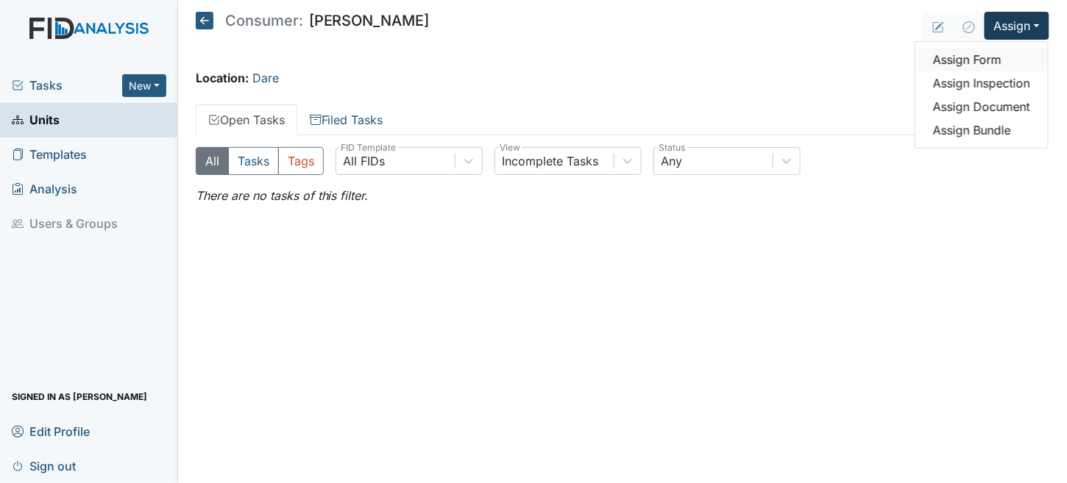
click at [999, 58] on link "Assign Form" at bounding box center [981, 60] width 132 height 24
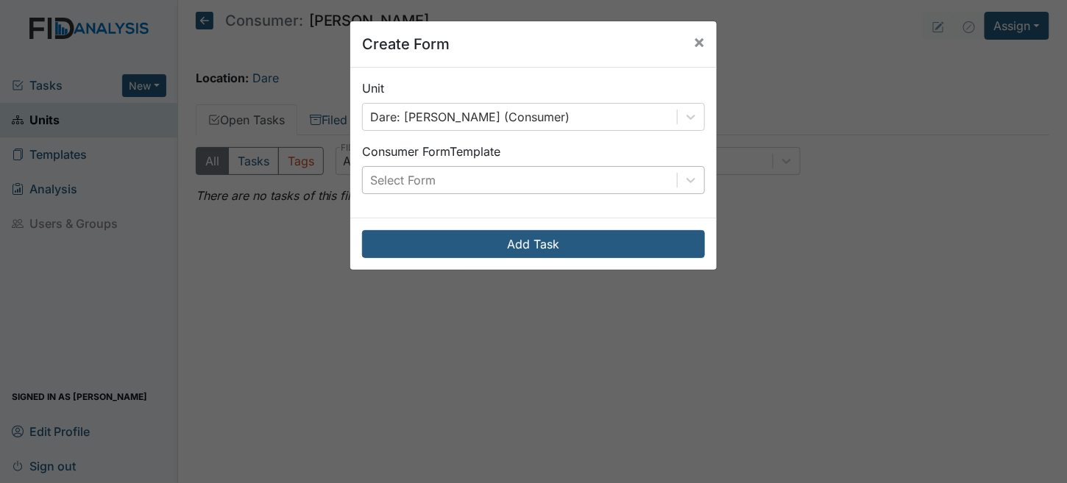
click at [470, 179] on div "Select Form" at bounding box center [520, 180] width 314 height 26
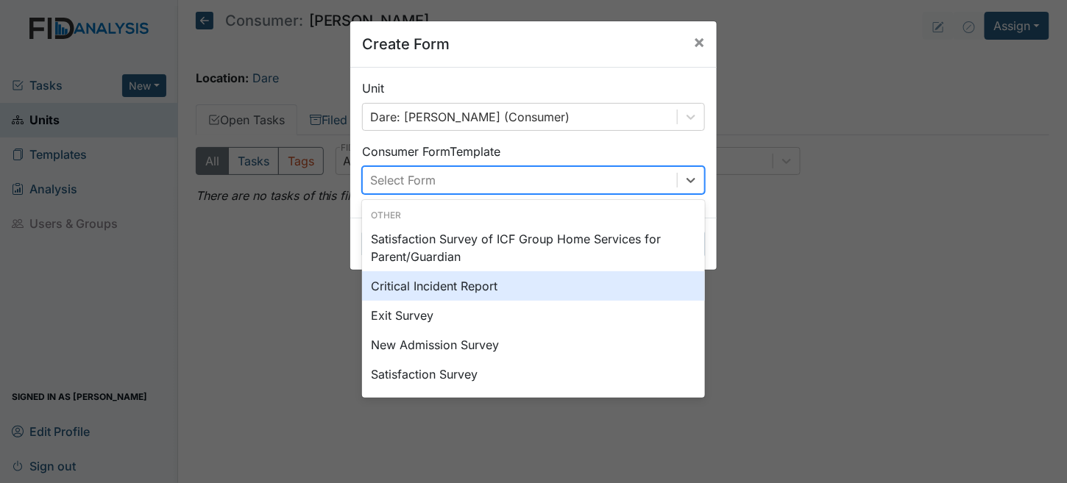
click at [455, 283] on div "Critical Incident Report" at bounding box center [533, 285] width 343 height 29
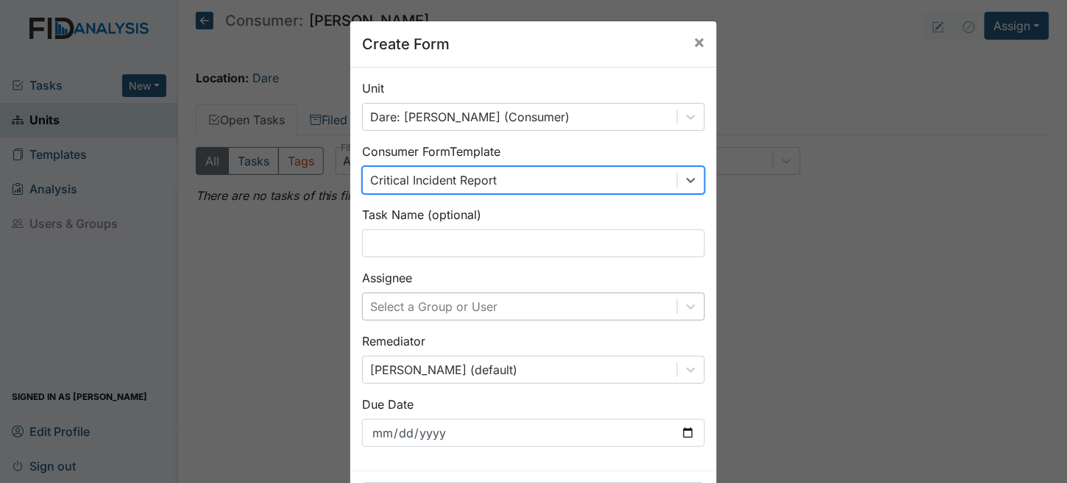
click at [446, 300] on div "Select a Group or User" at bounding box center [533, 307] width 343 height 28
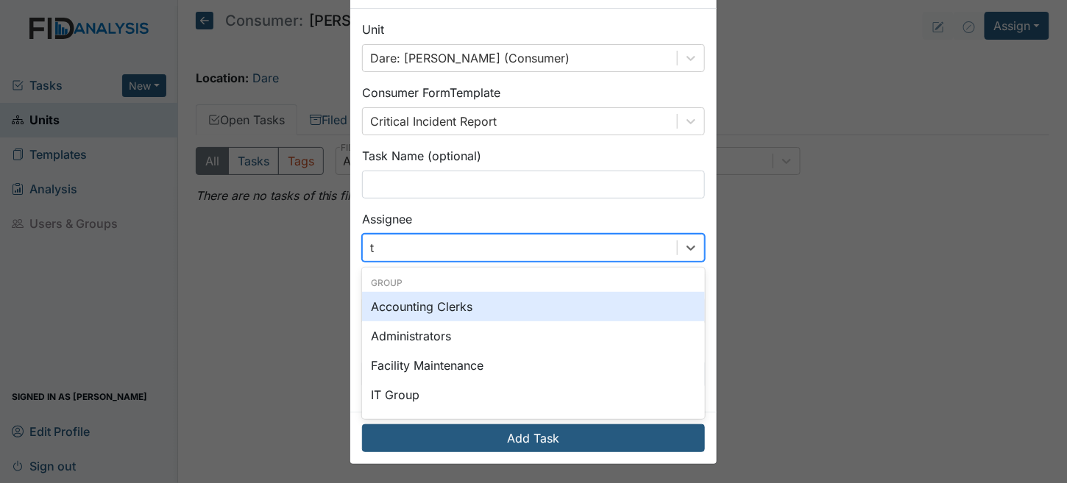
type input "tr"
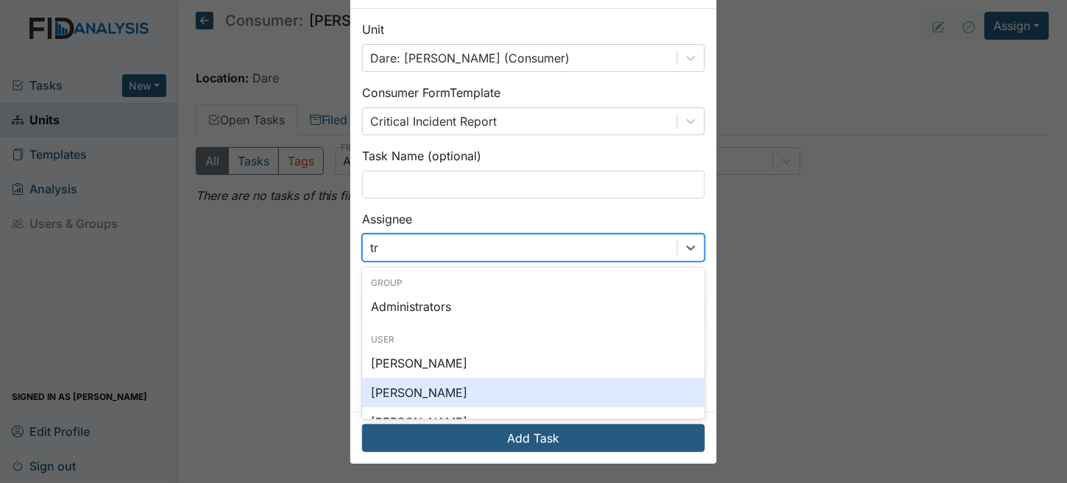
click at [401, 382] on div "Trinette Bowser" at bounding box center [533, 392] width 343 height 29
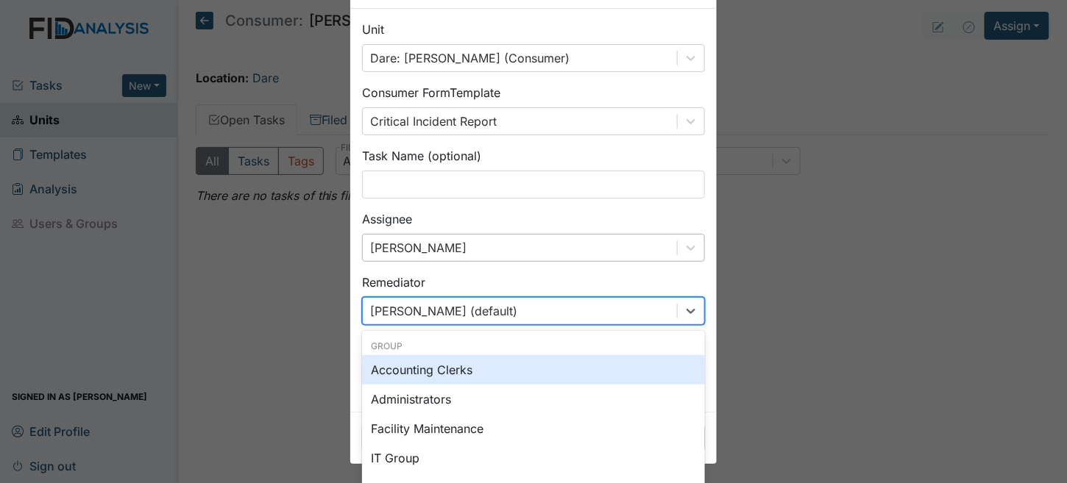
click at [394, 299] on div "option Accounting Clerks focused, 0 of 2. 130 results available. Use Up and Dow…" at bounding box center [533, 311] width 343 height 28
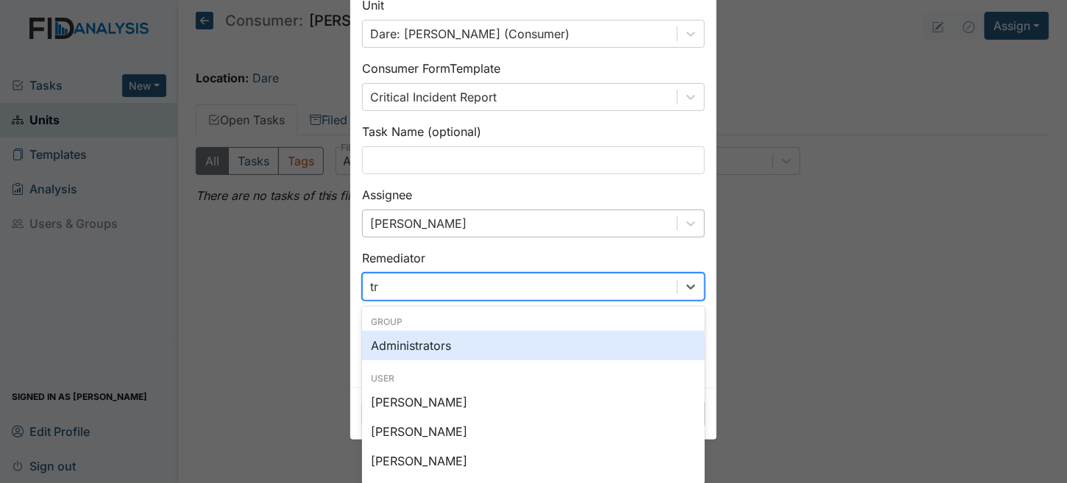
type input "tri"
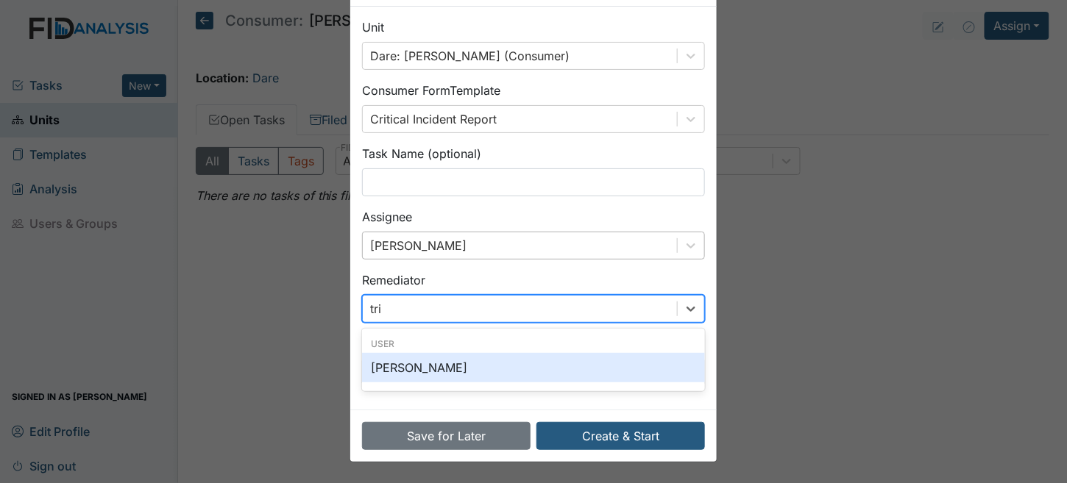
scroll to position [59, 0]
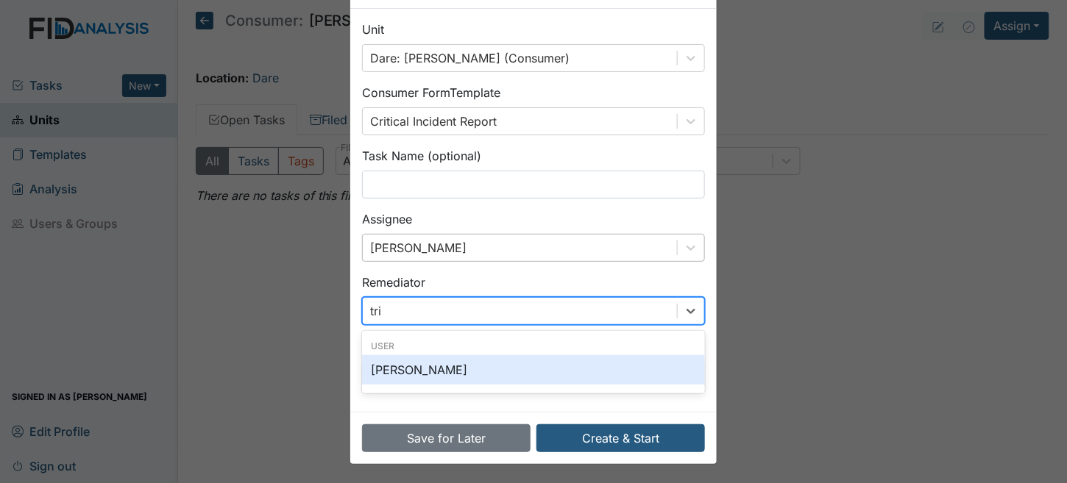
click at [499, 374] on div "Trinette Bowser" at bounding box center [533, 369] width 343 height 29
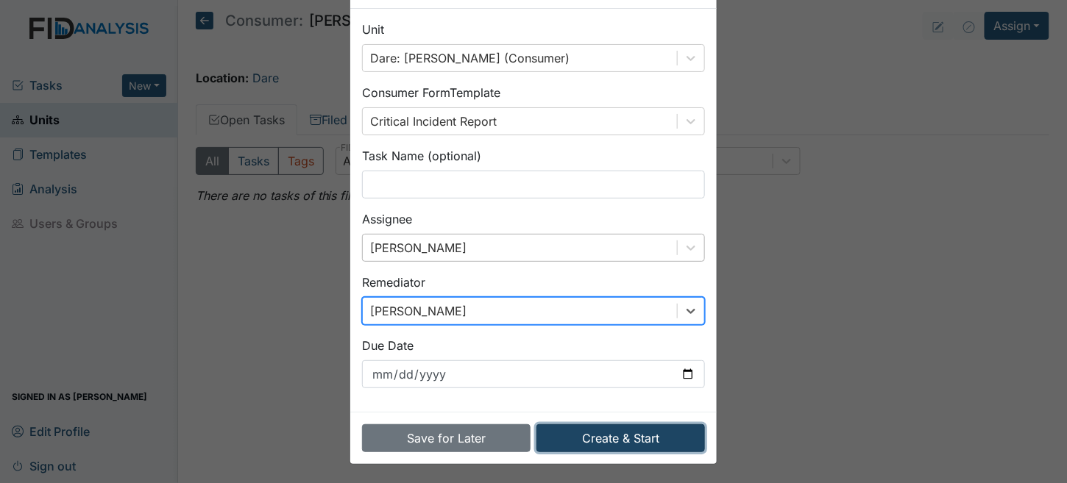
click at [594, 437] on button "Create & Start" at bounding box center [620, 438] width 168 height 28
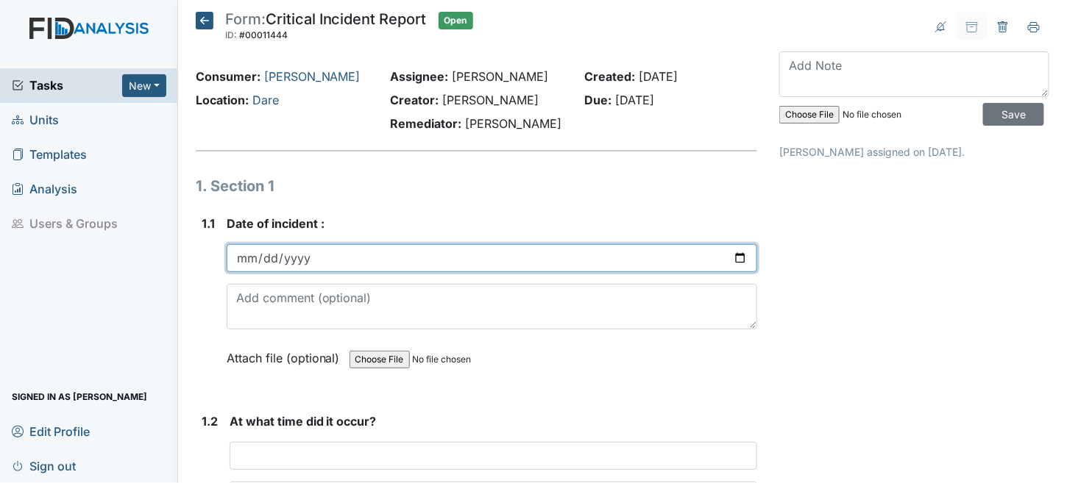
click at [249, 259] on input "date" at bounding box center [492, 258] width 531 height 28
type input "2025-07-28"
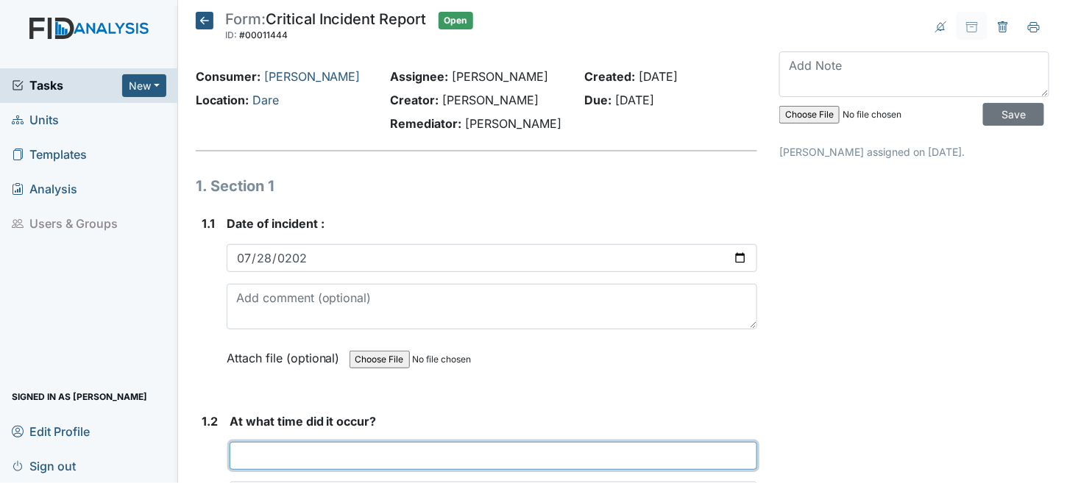
click at [325, 442] on input "text" at bounding box center [493, 456] width 528 height 28
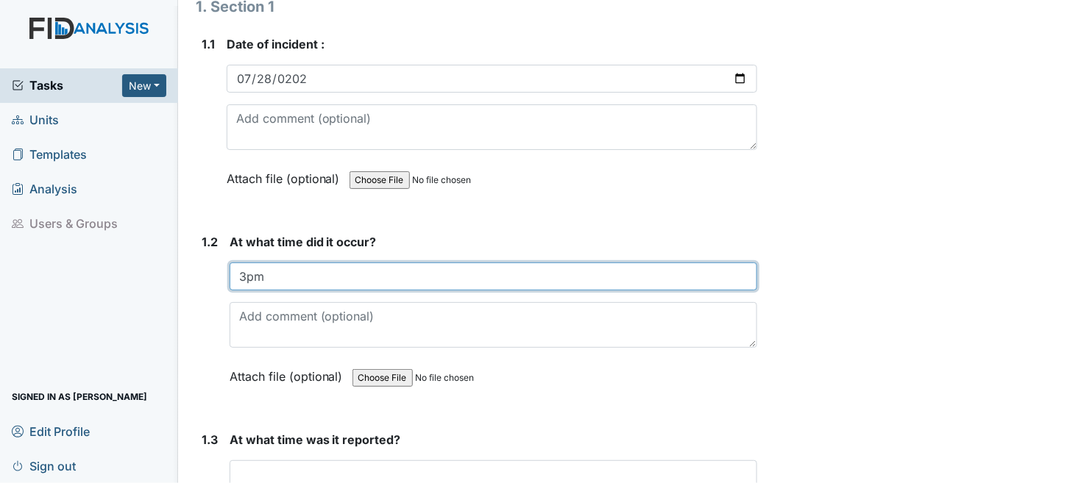
scroll to position [221, 0]
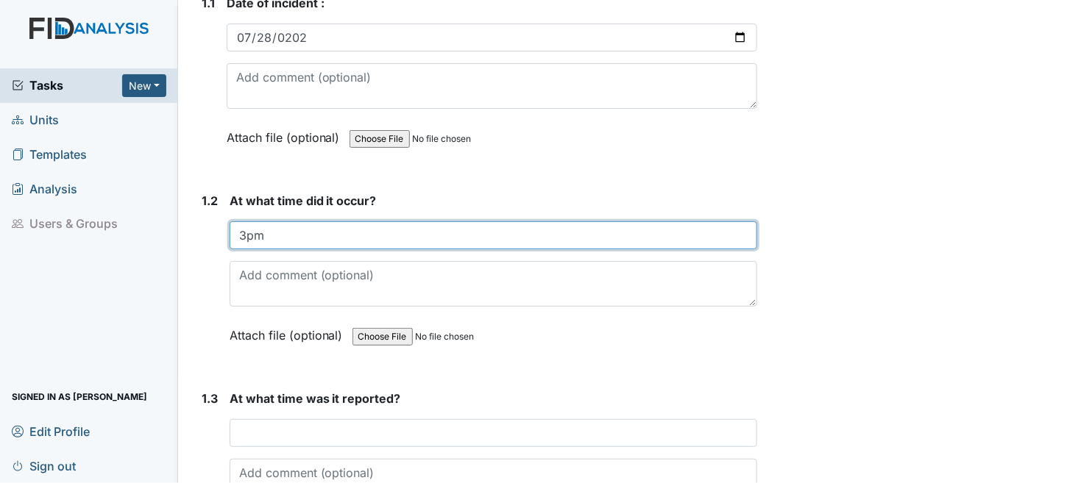
type input "3pm"
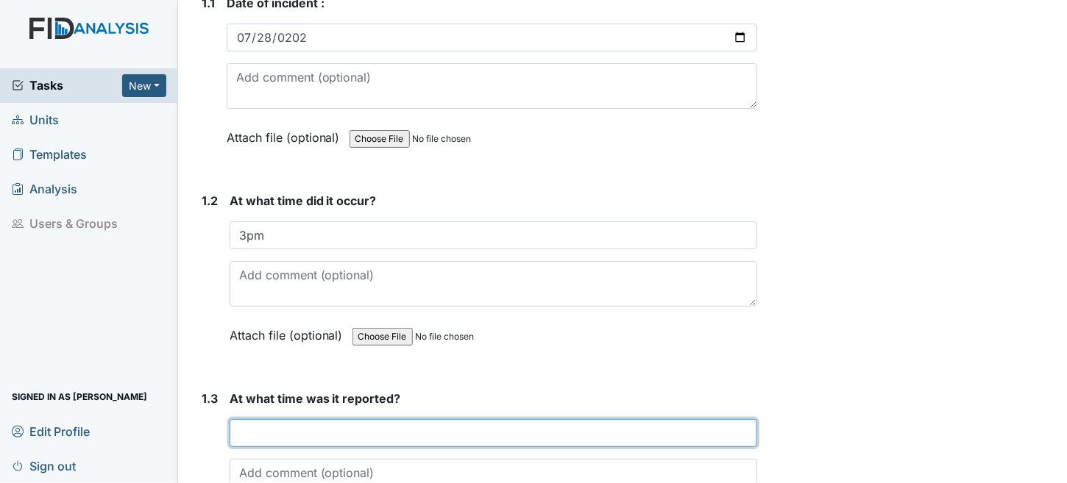
click at [275, 441] on input "text" at bounding box center [493, 433] width 528 height 28
type input "p"
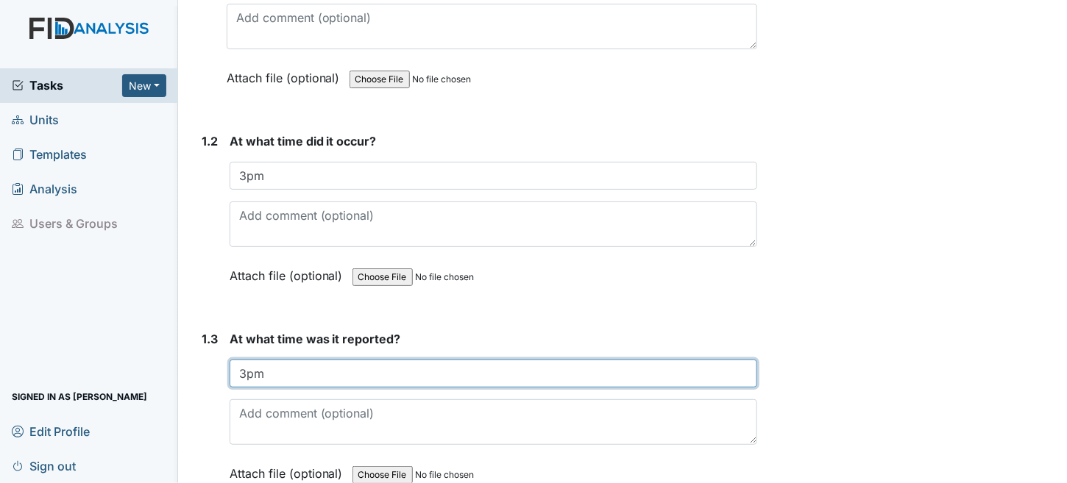
scroll to position [588, 0]
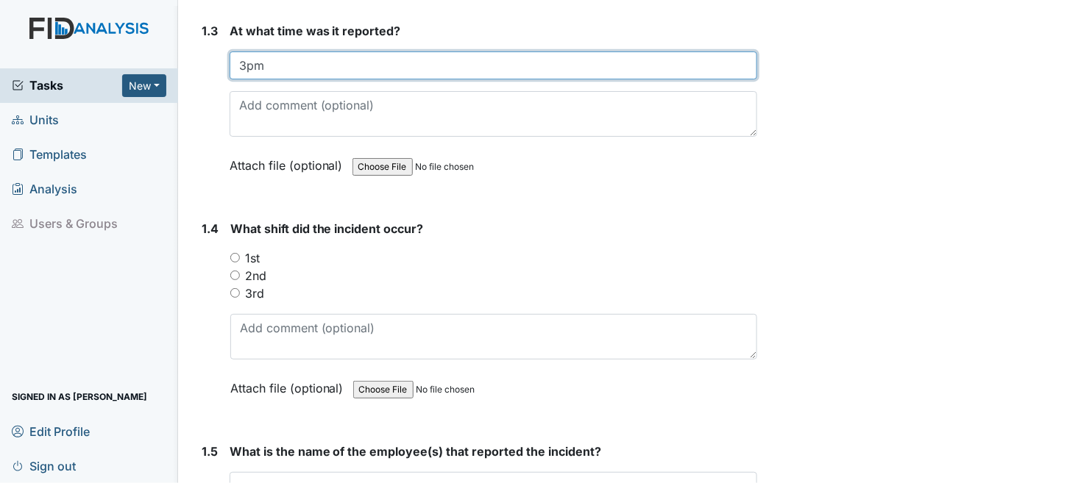
type input "3pm"
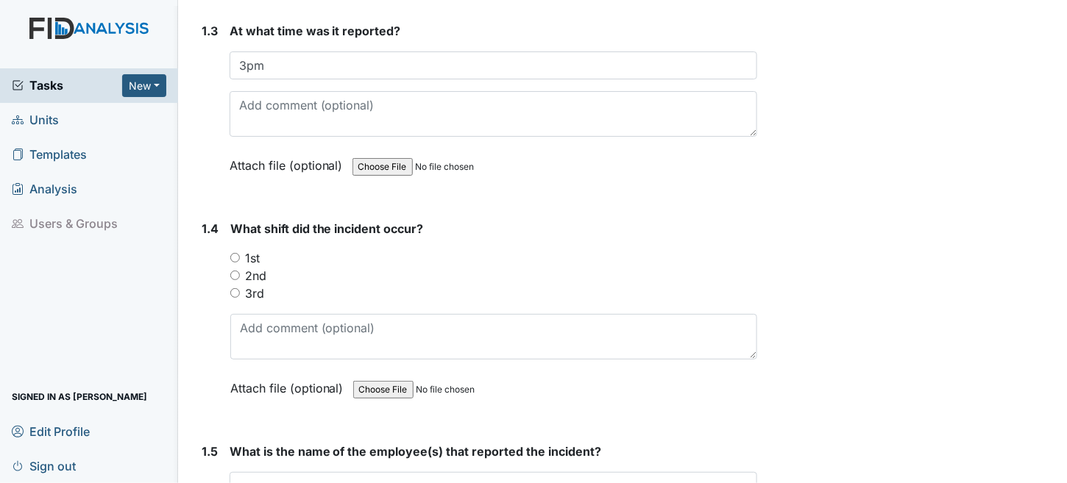
click at [235, 271] on input "2nd" at bounding box center [235, 276] width 10 height 10
radio input "true"
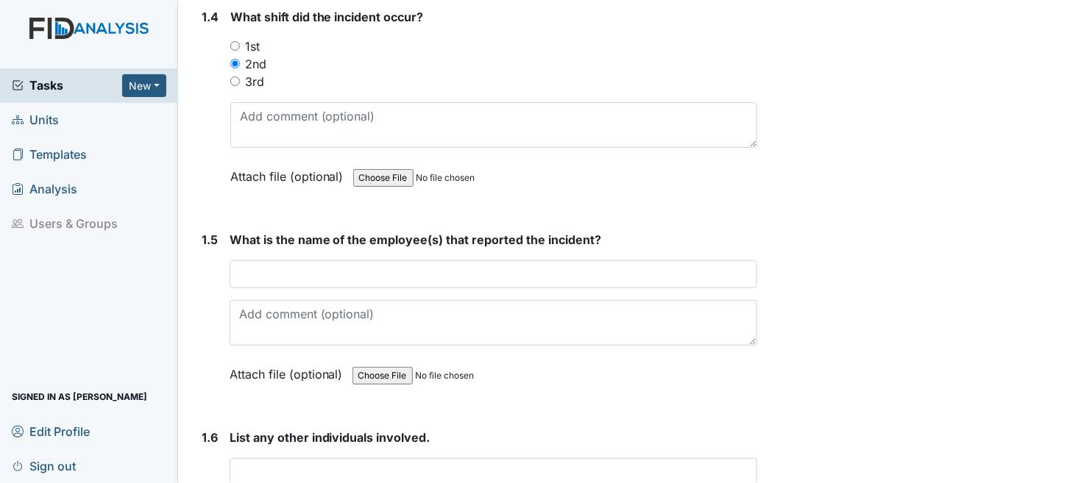
scroll to position [809, 0]
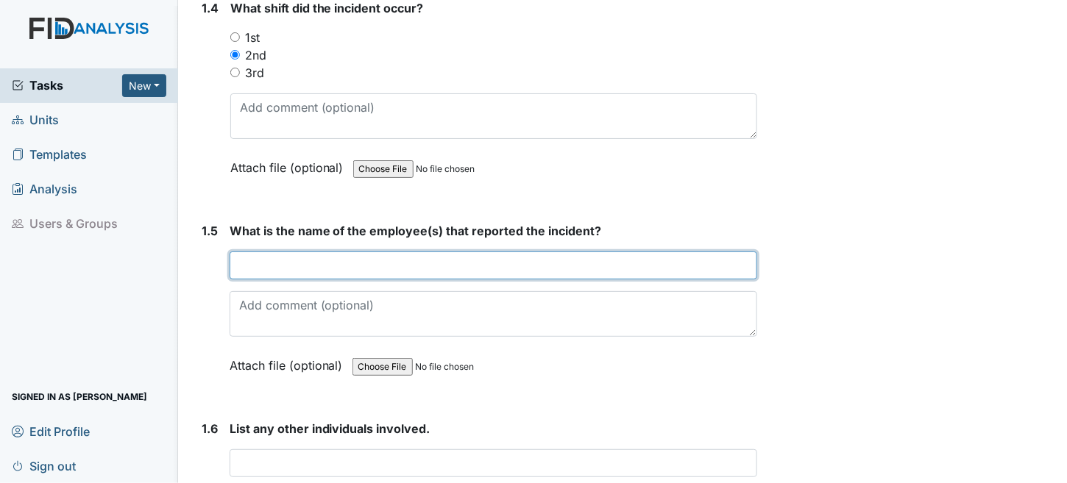
click at [380, 263] on input "text" at bounding box center [493, 266] width 528 height 28
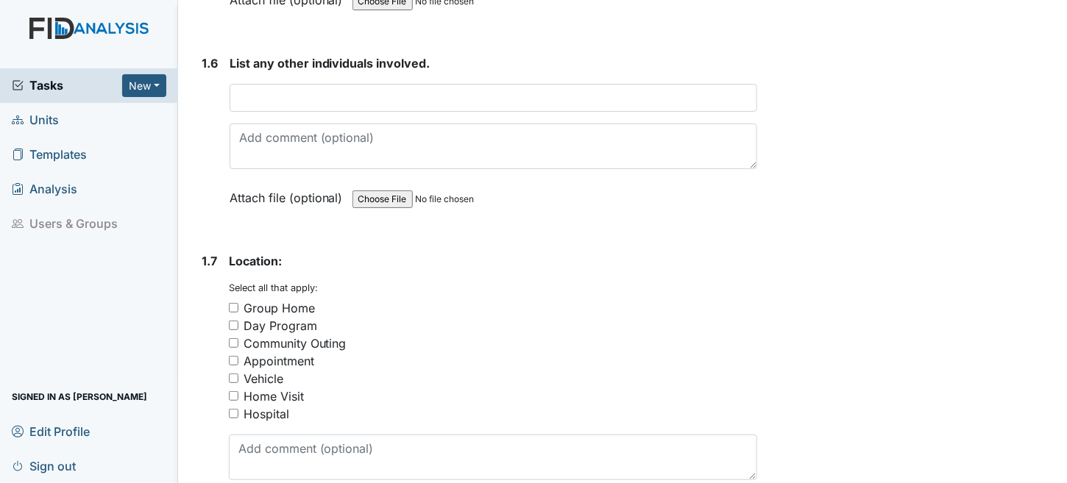
scroll to position [1177, 0]
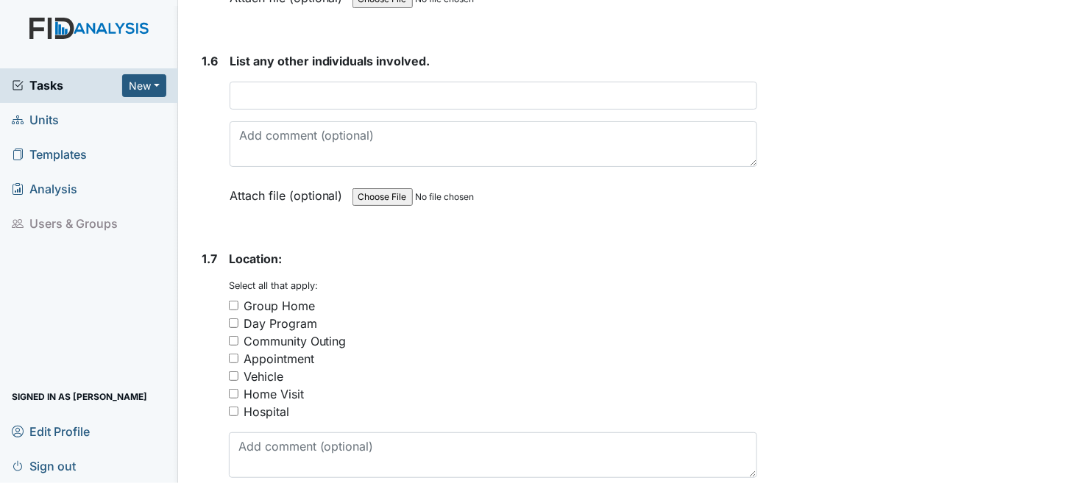
type input "Shelisha Bishop"
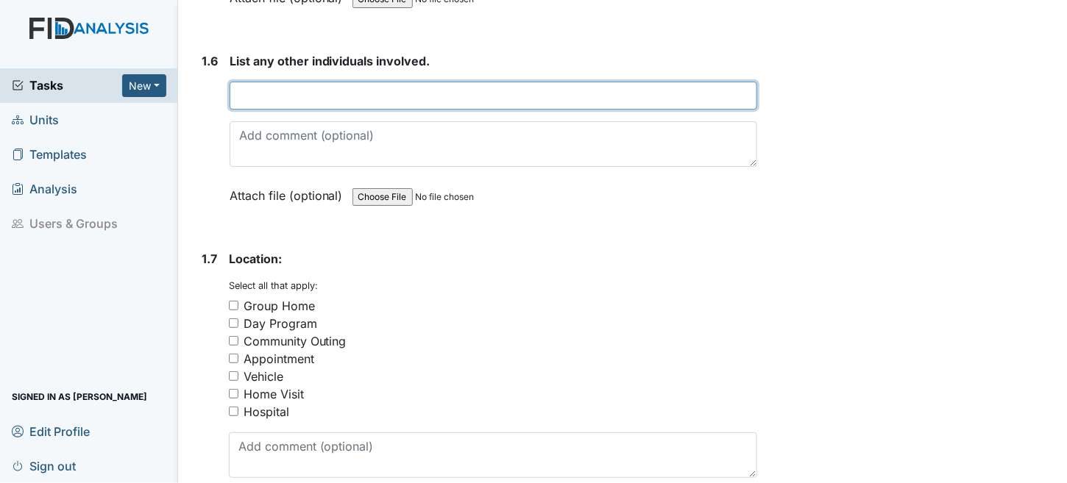
click at [276, 89] on input "text" at bounding box center [493, 96] width 528 height 28
type input "DP"
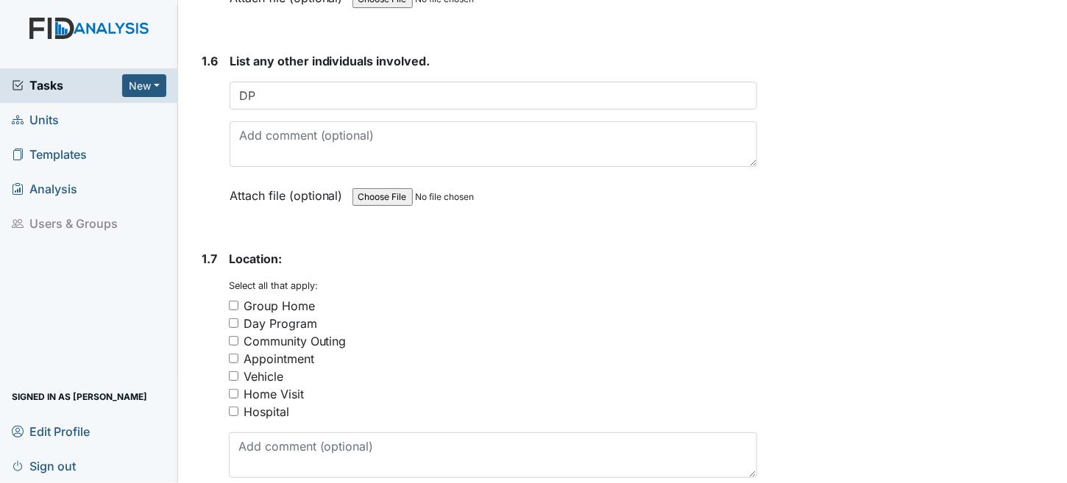
click at [240, 369] on div "Vehicle" at bounding box center [493, 377] width 529 height 18
click at [235, 371] on input "Vehicle" at bounding box center [234, 376] width 10 height 10
checkbox input "true"
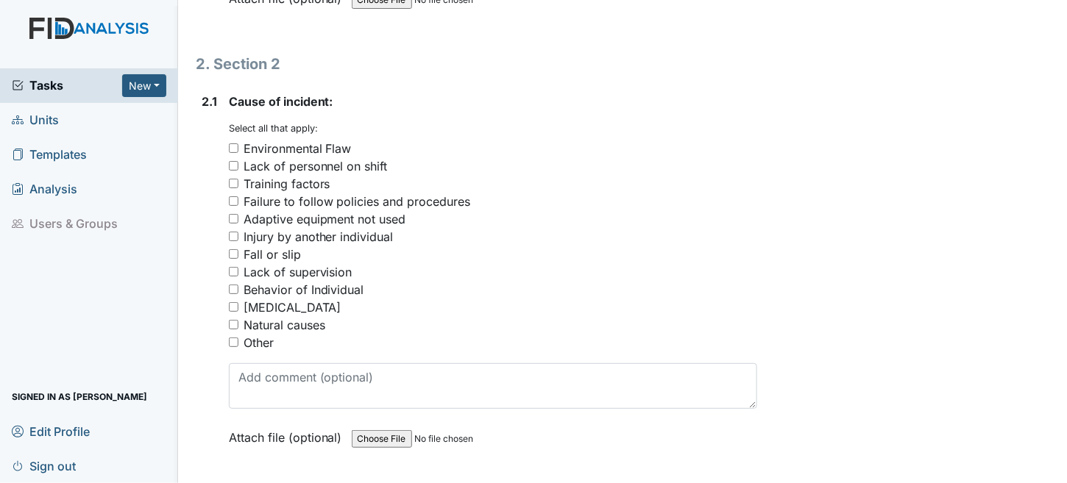
scroll to position [1765, 0]
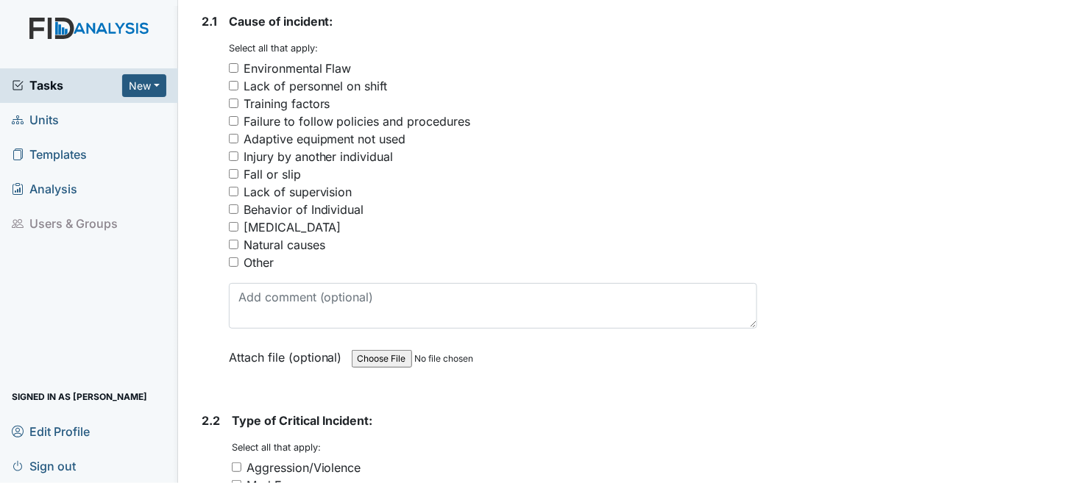
click at [254, 202] on div "Behavior of Individual" at bounding box center [303, 210] width 121 height 18
click at [238, 204] on input "Behavior of Individual" at bounding box center [234, 209] width 10 height 10
checkbox input "true"
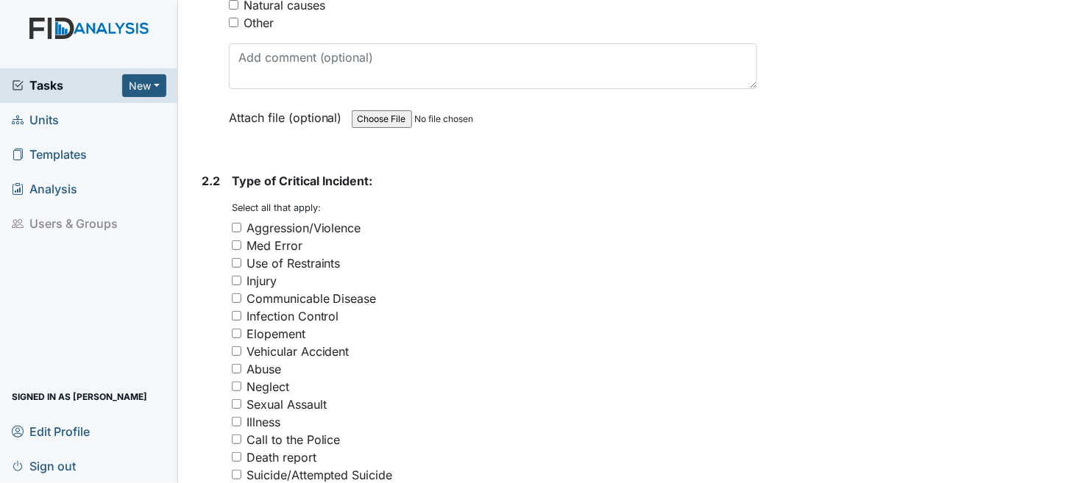
scroll to position [2060, 0]
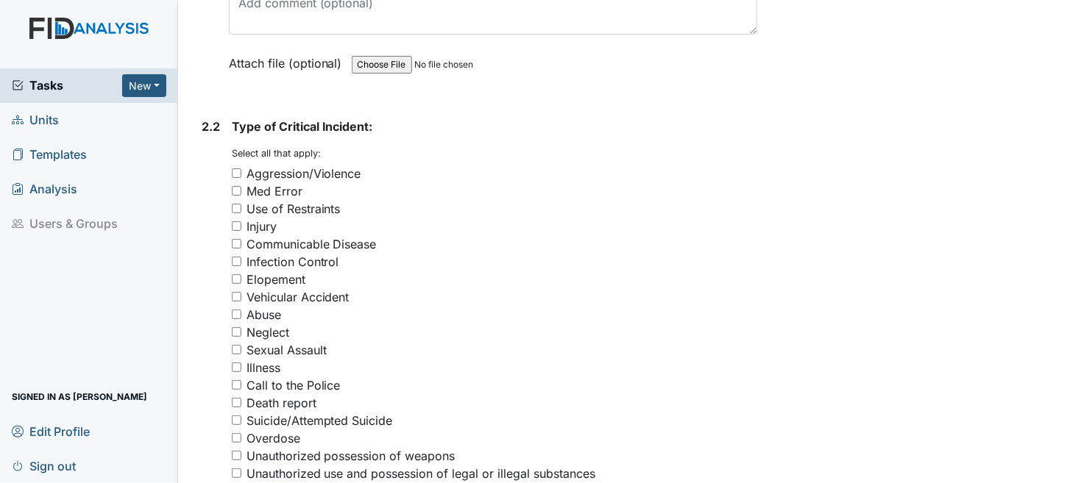
click at [279, 165] on div "Aggression/Violence" at bounding box center [303, 174] width 115 height 18
click at [241, 168] on input "Aggression/Violence" at bounding box center [237, 173] width 10 height 10
checkbox input "true"
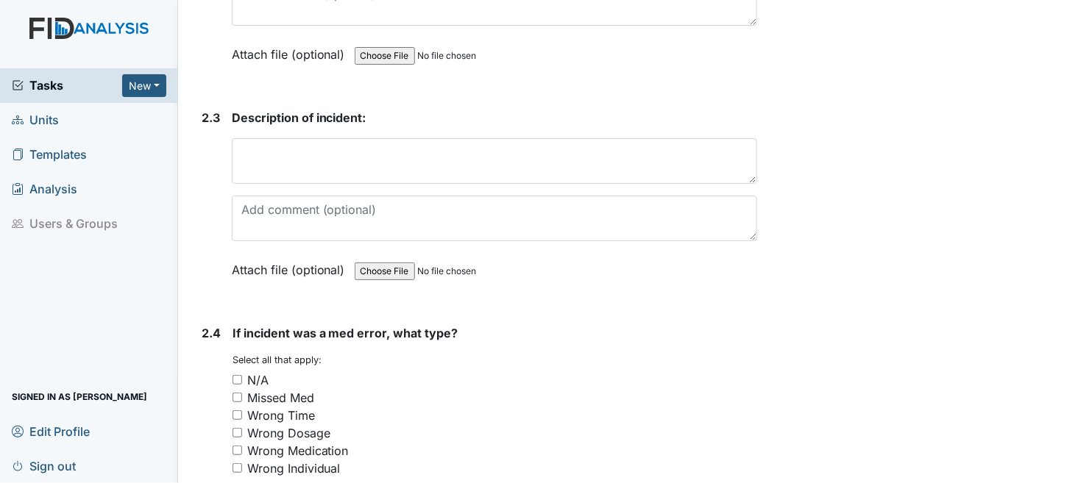
scroll to position [2574, 0]
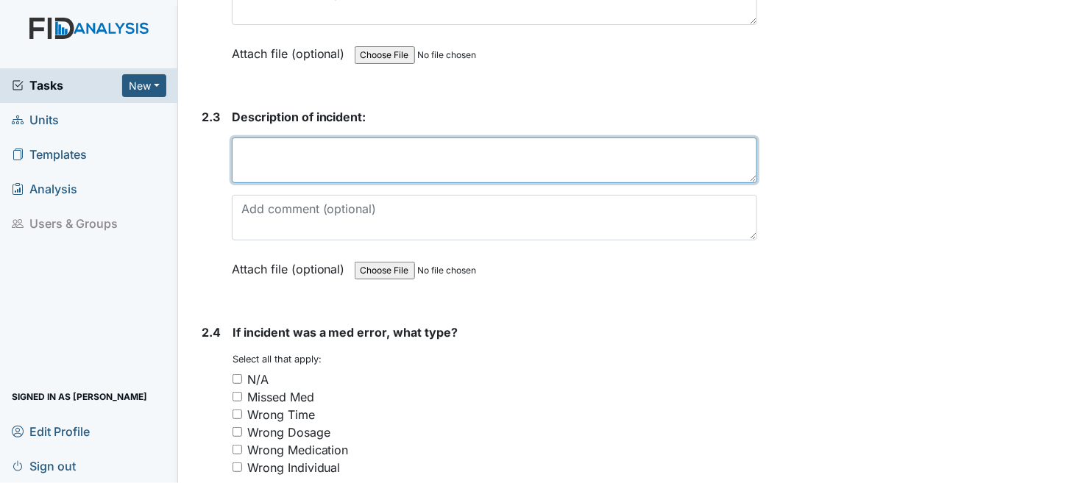
drag, startPoint x: 232, startPoint y: 129, endPoint x: 257, endPoint y: 152, distance: 34.4
click at [232, 138] on textarea at bounding box center [495, 161] width 526 height 46
type textarea "R"
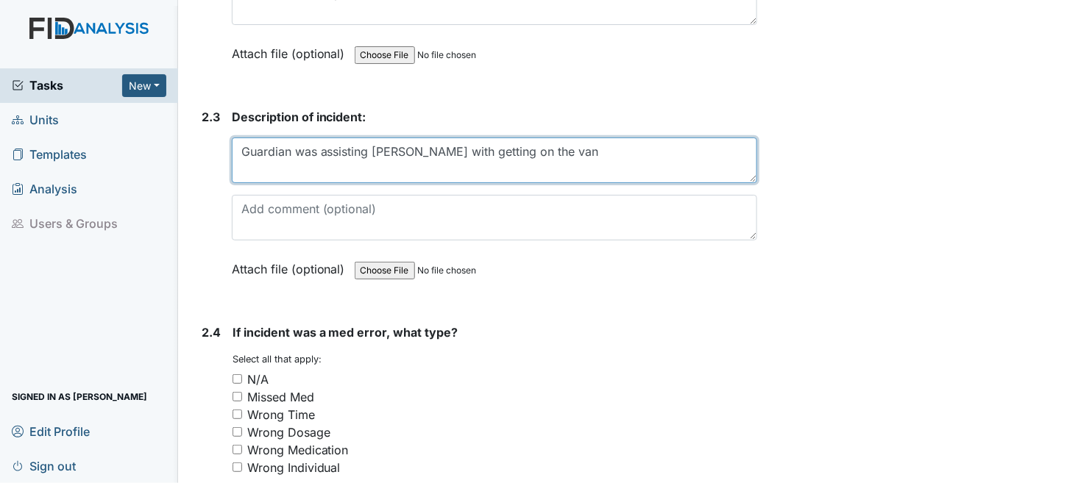
drag, startPoint x: 312, startPoint y: 139, endPoint x: 229, endPoint y: 137, distance: 83.1
click at [229, 137] on div "2.3 Description of incident: Guardian was assisting Ryan with getting on the va…" at bounding box center [477, 204] width 562 height 192
click at [574, 138] on textarea "As guardian was assisting Ryan with getting on the van" at bounding box center [495, 161] width 526 height 46
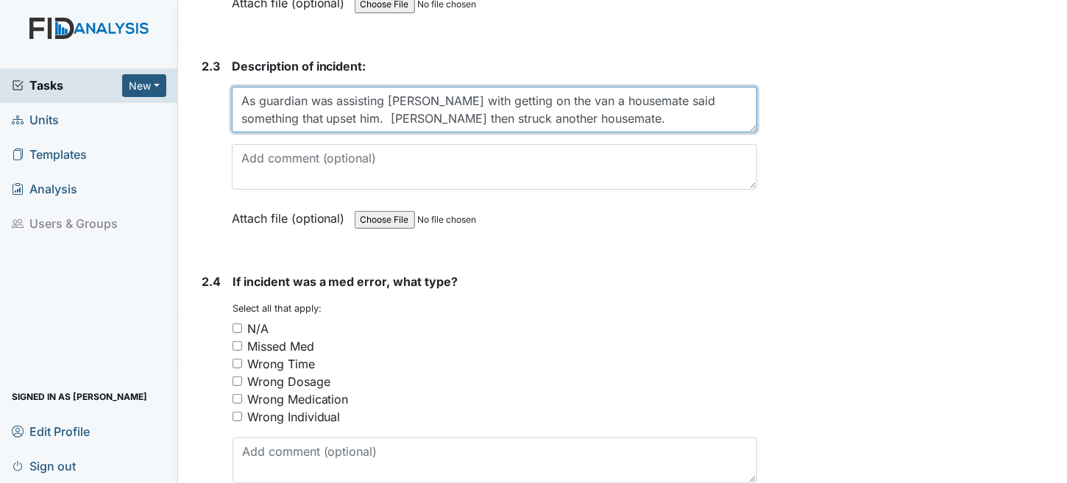
scroll to position [2648, 0]
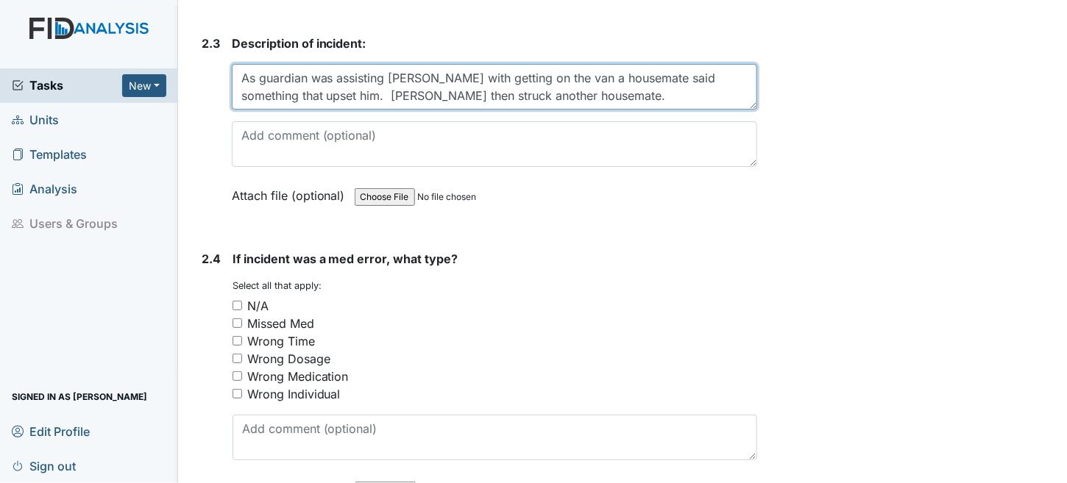
type textarea "As guardian was assisting Ryan with getting on the van a housemate said somethi…"
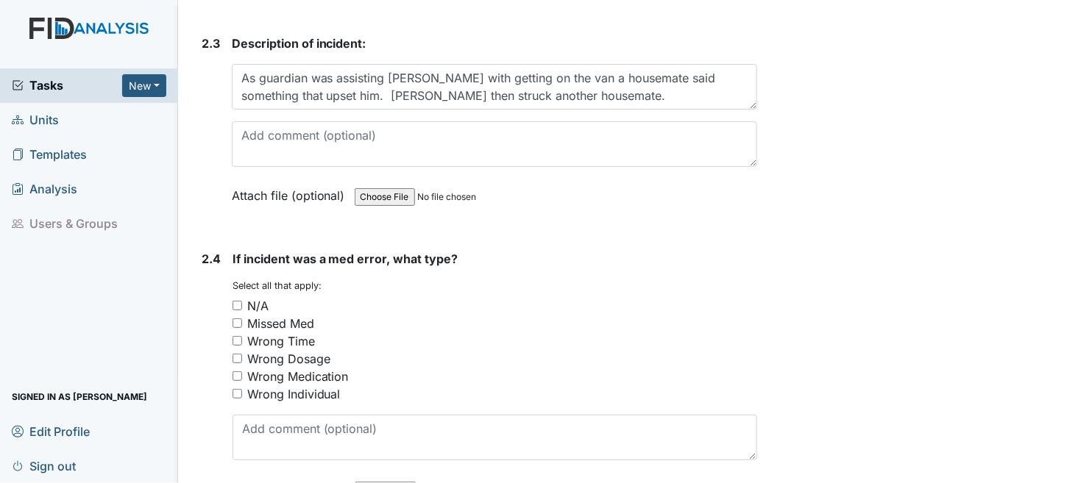
click at [238, 301] on input "N/A" at bounding box center [237, 306] width 10 height 10
checkbox input "true"
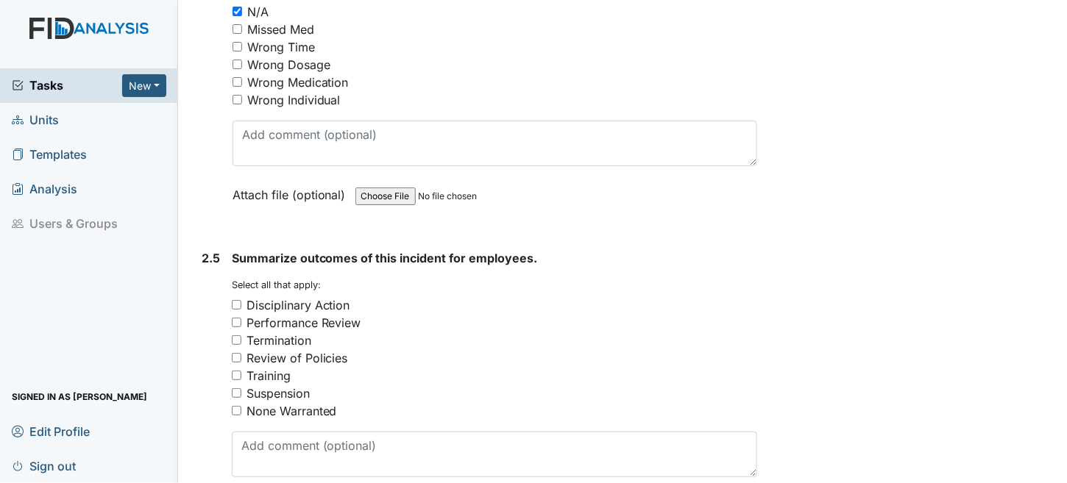
scroll to position [3089, 0]
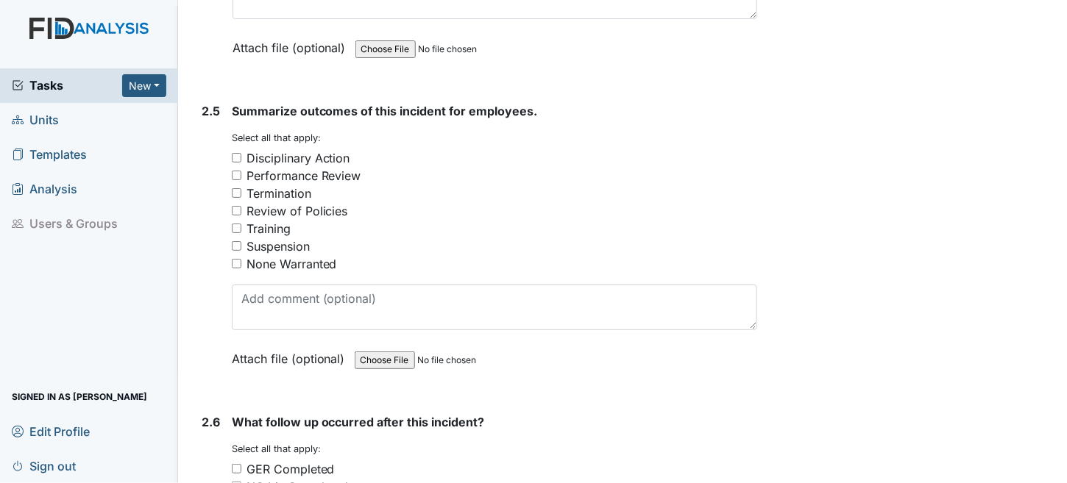
click at [235, 259] on input "None Warranted" at bounding box center [237, 264] width 10 height 10
checkbox input "true"
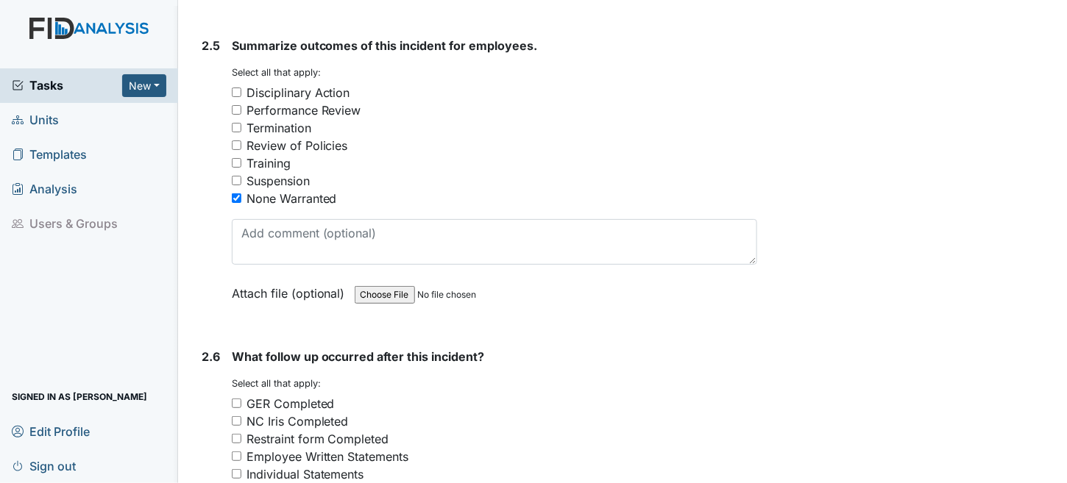
scroll to position [3384, 0]
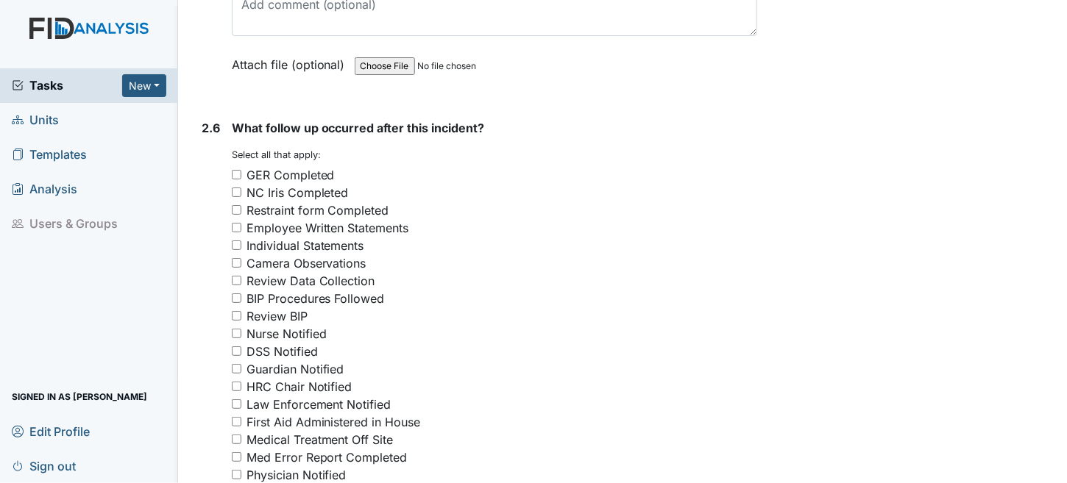
click at [236, 170] on input "GER Completed" at bounding box center [237, 175] width 10 height 10
checkbox input "true"
click at [238, 329] on input "Nurse Notified" at bounding box center [237, 334] width 10 height 10
checkbox input "true"
click at [240, 364] on input "Guardian Notified" at bounding box center [237, 369] width 10 height 10
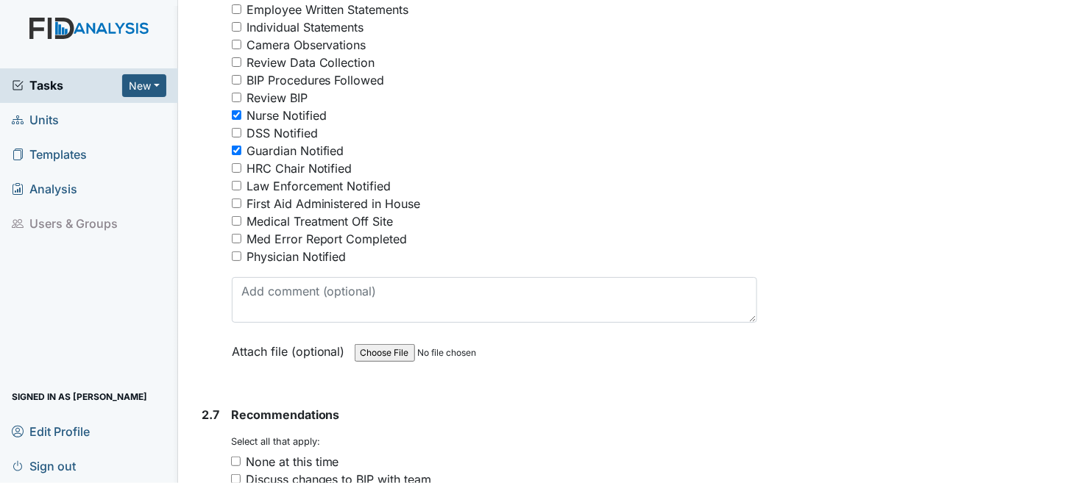
scroll to position [3604, 0]
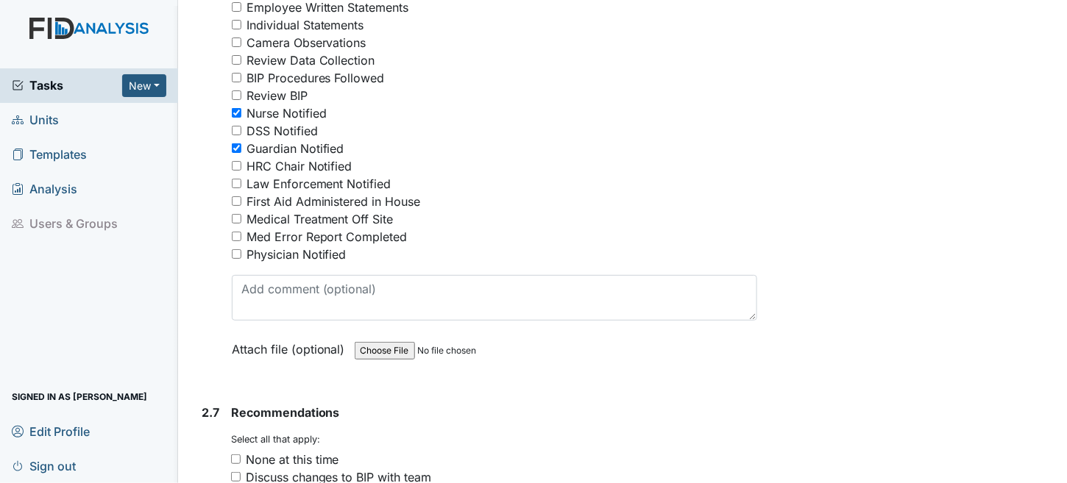
click at [238, 143] on input "Guardian Notified" at bounding box center [237, 148] width 10 height 10
checkbox input "false"
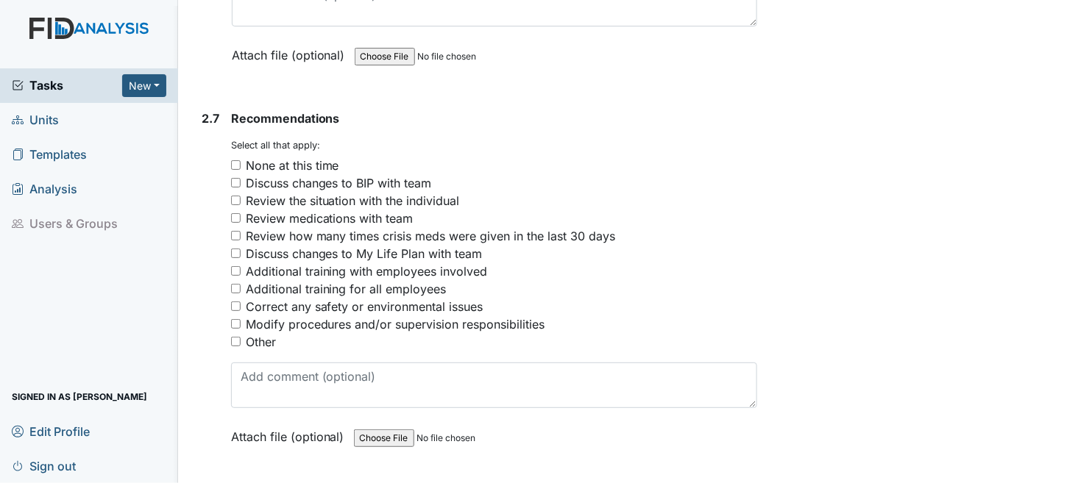
click at [234, 196] on input "Review the situation with the individual" at bounding box center [236, 201] width 10 height 10
checkbox input "true"
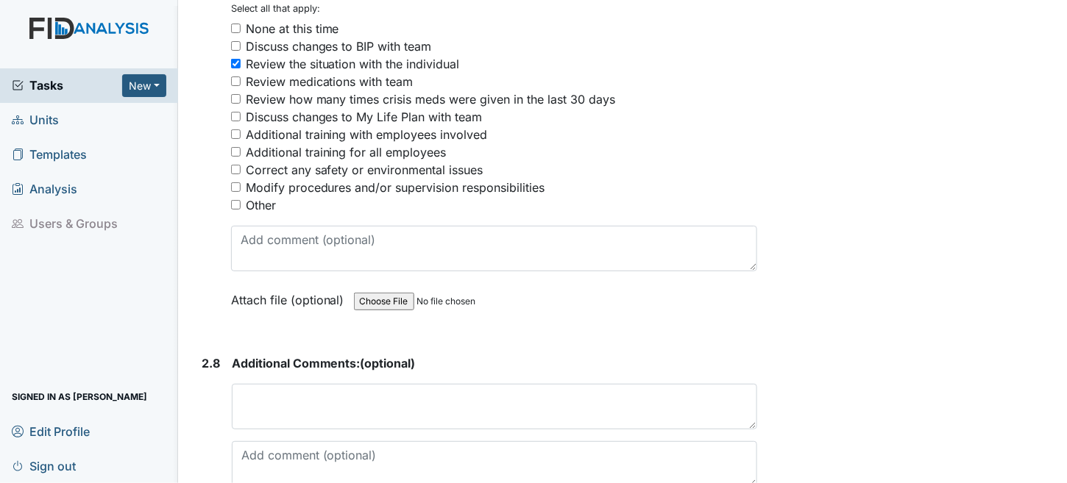
scroll to position [4142, 0]
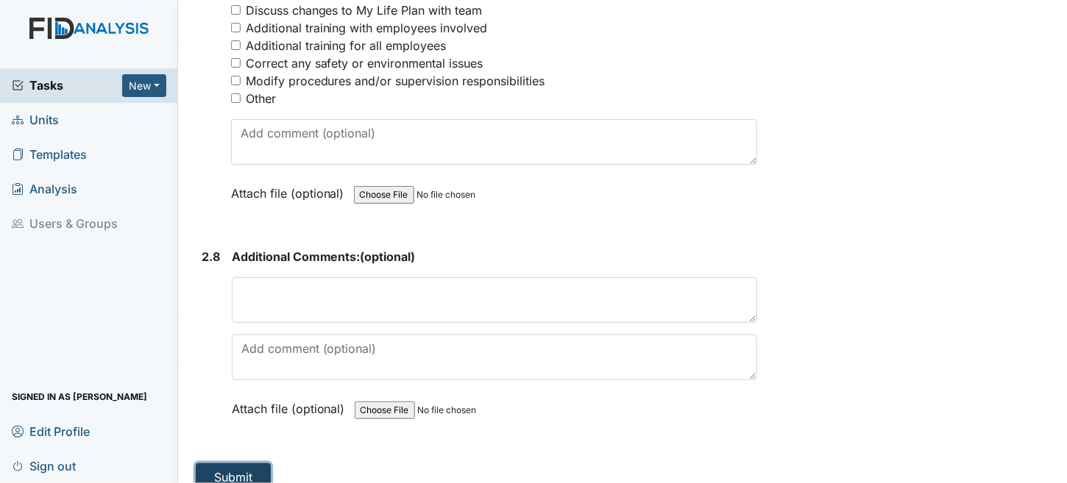
click at [213, 463] on button "Submit" at bounding box center [233, 477] width 75 height 28
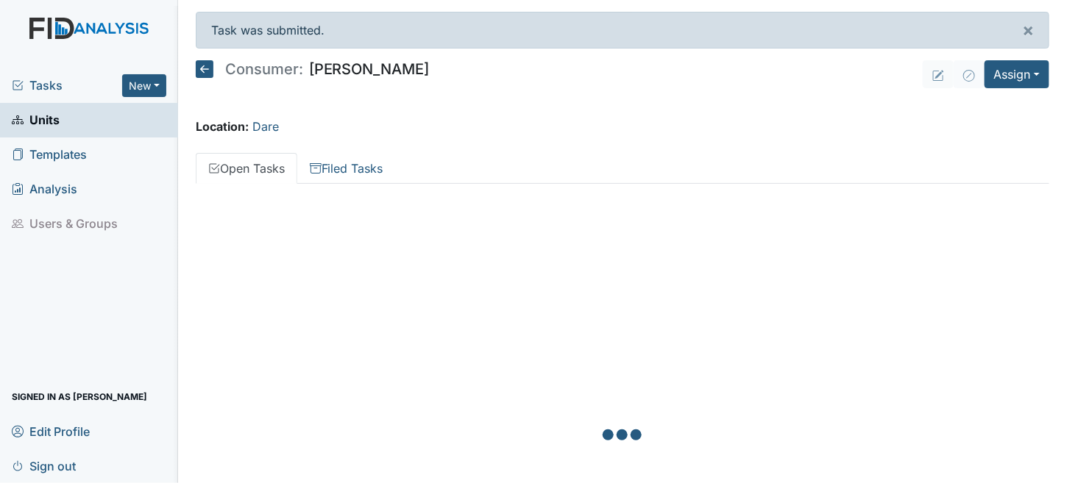
click at [39, 85] on span "Tasks" at bounding box center [67, 85] width 110 height 18
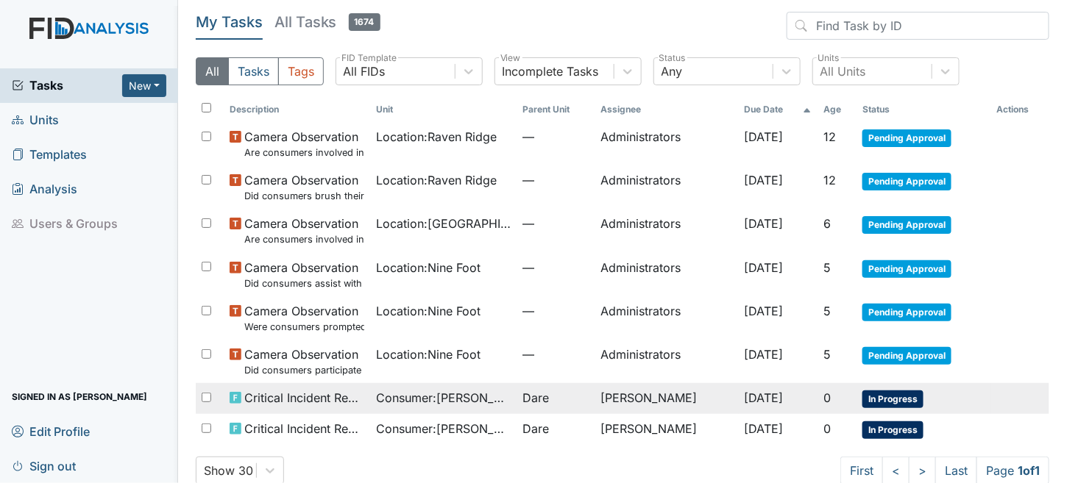
click at [441, 402] on span "Consumer : Michael, Ryan" at bounding box center [443, 398] width 135 height 18
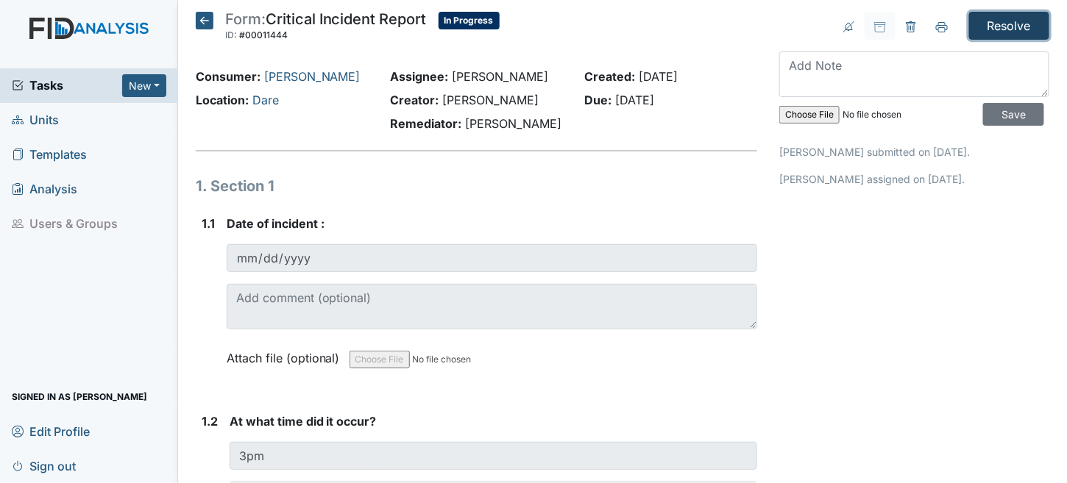
click at [1000, 20] on input "Resolve" at bounding box center [1009, 26] width 80 height 28
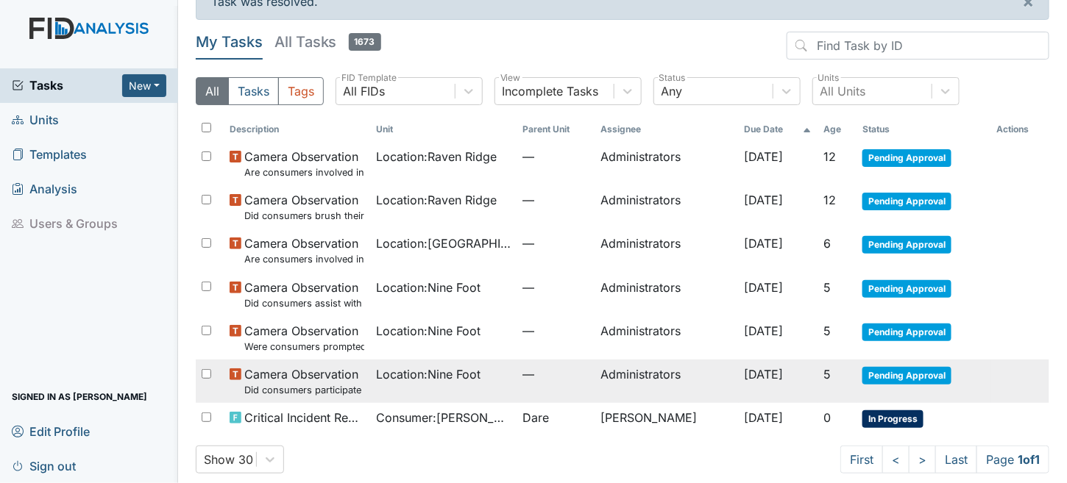
scroll to position [41, 0]
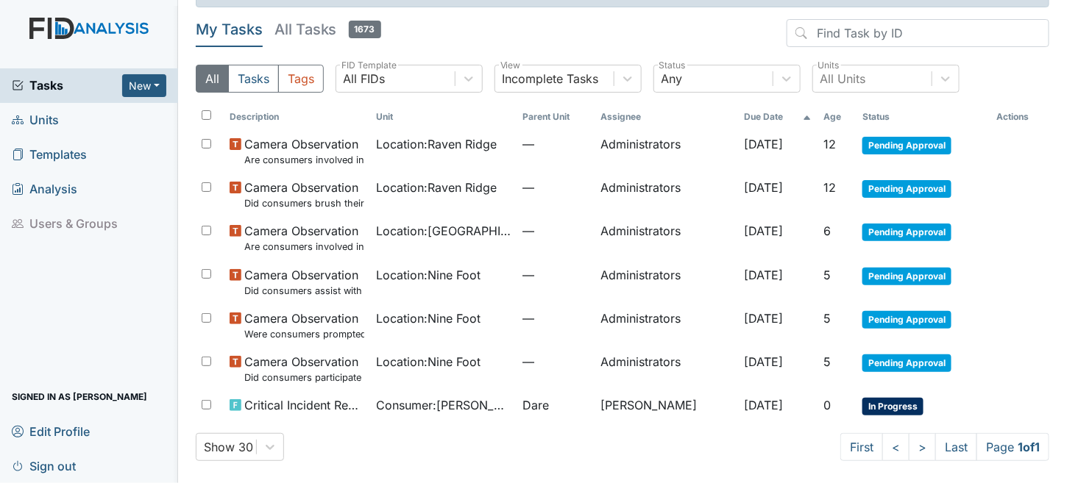
click at [474, 431] on div "Description Unit Parent Unit Assignee Due Date Age Status Actions Camera Observ…" at bounding box center [622, 268] width 853 height 329
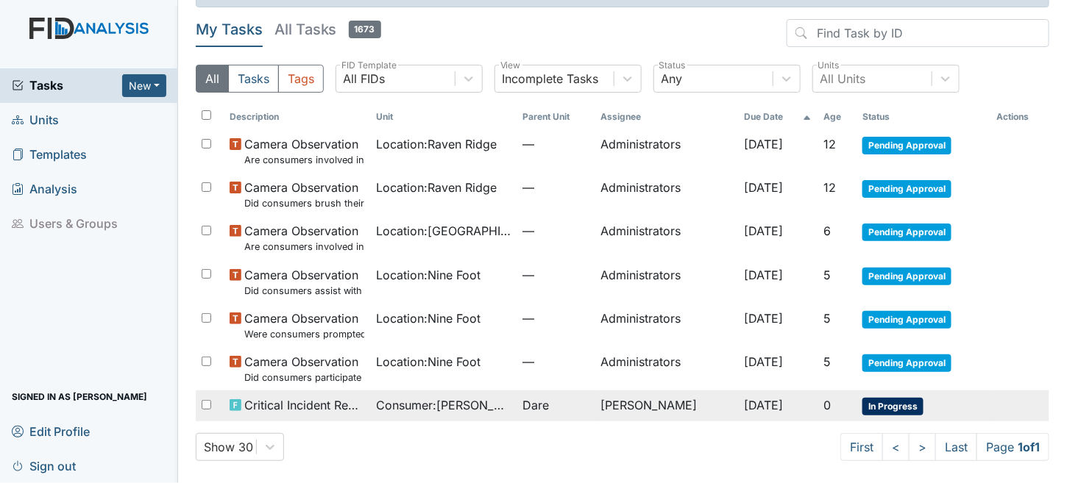
click at [474, 402] on span "Consumer : Poyner, Dywayne" at bounding box center [443, 405] width 135 height 18
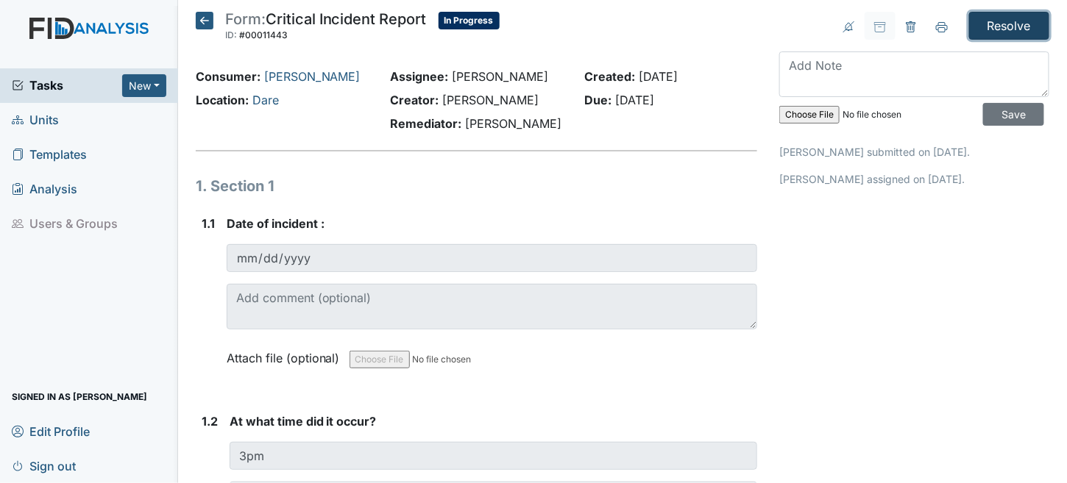
click at [994, 28] on input "Resolve" at bounding box center [1009, 26] width 80 height 28
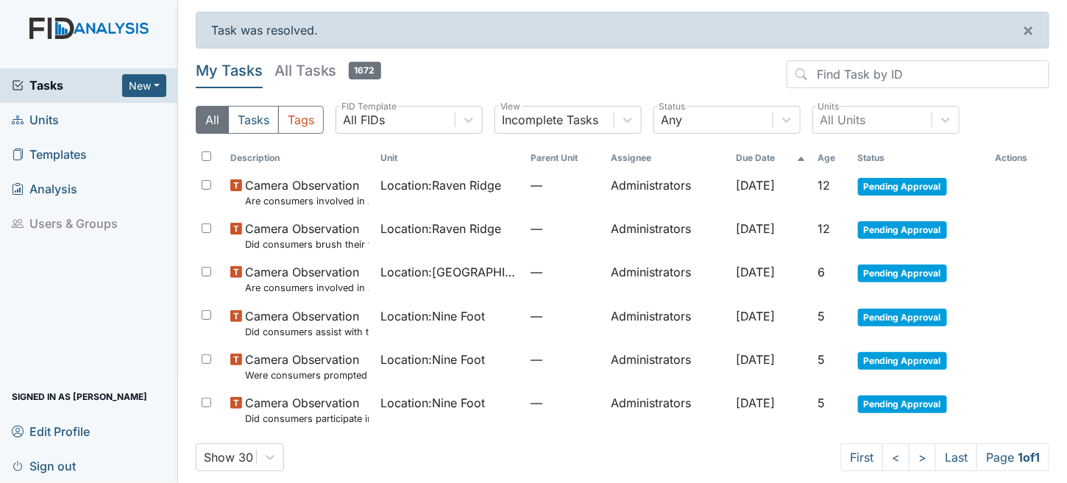
click at [65, 468] on span "Sign out" at bounding box center [44, 466] width 64 height 23
